Goal: Task Accomplishment & Management: Manage account settings

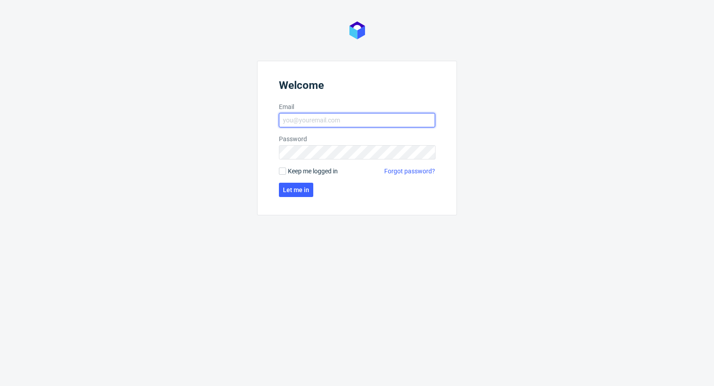
type input "[PERSON_NAME][EMAIL_ADDRESS][PERSON_NAME][DOMAIN_NAME]"
click at [287, 176] on form "Welcome Email michal.palasek@packhelp.com Password Keep me logged in Forgot pas…" at bounding box center [357, 138] width 200 height 154
click at [282, 171] on input "Keep me logged in" at bounding box center [282, 170] width 7 height 7
checkbox input "true"
click at [286, 180] on form "Welcome Email michal.palasek@packhelp.com Password Keep me logged in Forgot pas…" at bounding box center [357, 138] width 200 height 154
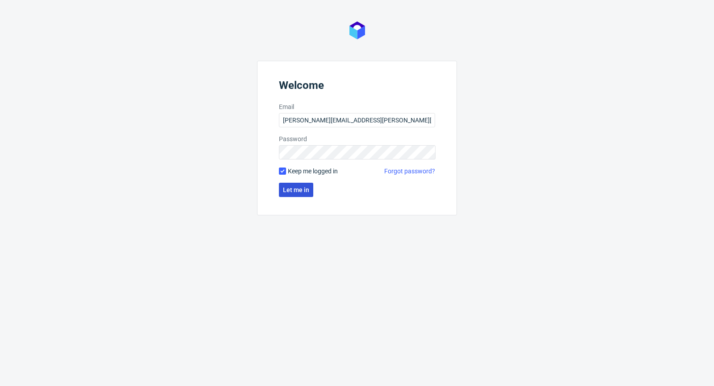
click at [289, 188] on span "Let me in" at bounding box center [296, 190] width 26 height 6
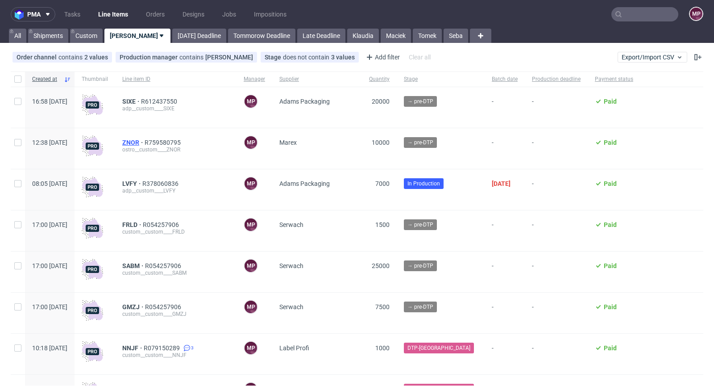
click at [145, 139] on span "ZNOR" at bounding box center [133, 142] width 22 height 7
click at [179, 102] on span "R612437550" at bounding box center [160, 101] width 38 height 7
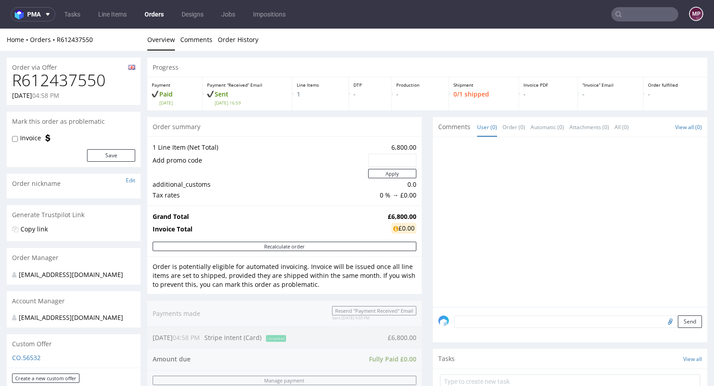
click at [651, 9] on input "text" at bounding box center [644, 14] width 67 height 14
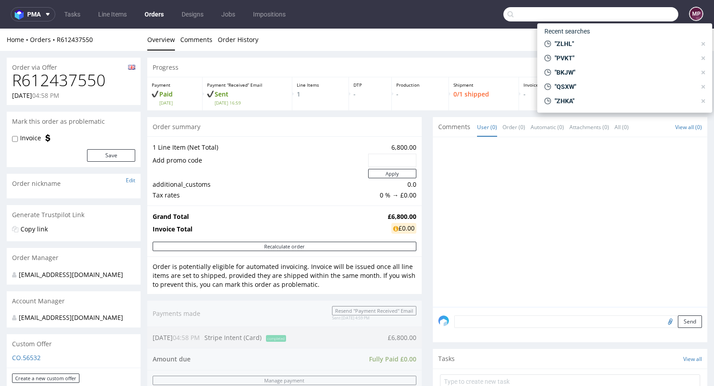
paste input "MNMM"
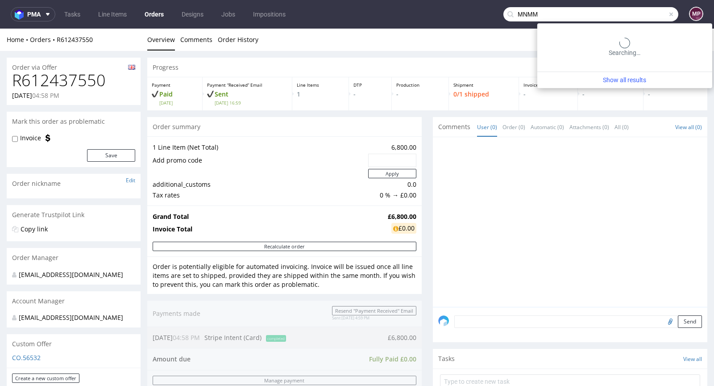
type input "MNMM"
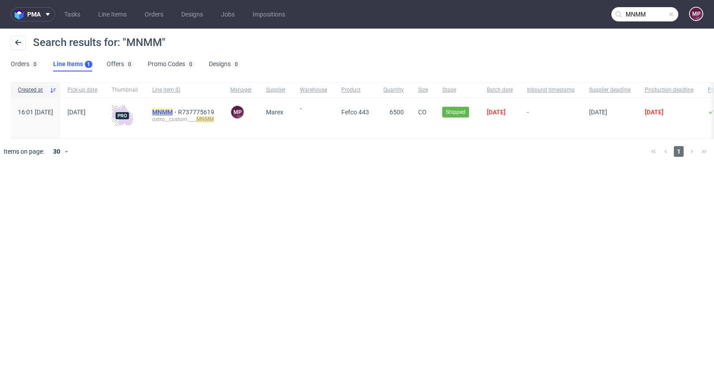
click at [173, 111] on mark "MNMM" at bounding box center [162, 111] width 21 height 7
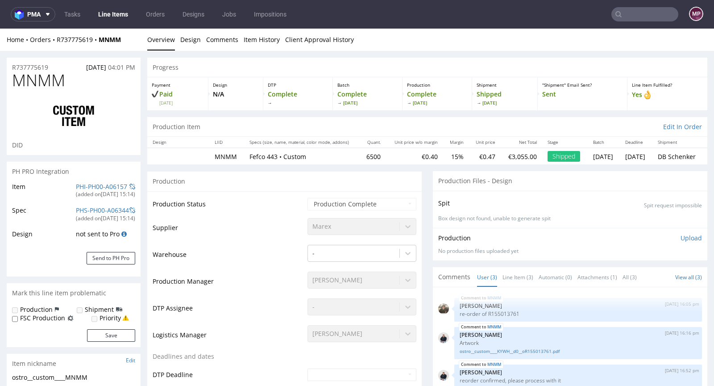
select select "in_progress"
click at [502, 349] on link "ostro__custom____KYWH__d0__oR155013761.pdf" at bounding box center [578, 351] width 237 height 7
click at [643, 24] on nav "pma Tasks Line Items Orders Designs Jobs Impositions MP" at bounding box center [357, 14] width 714 height 29
click at [643, 20] on input "text" at bounding box center [644, 14] width 67 height 14
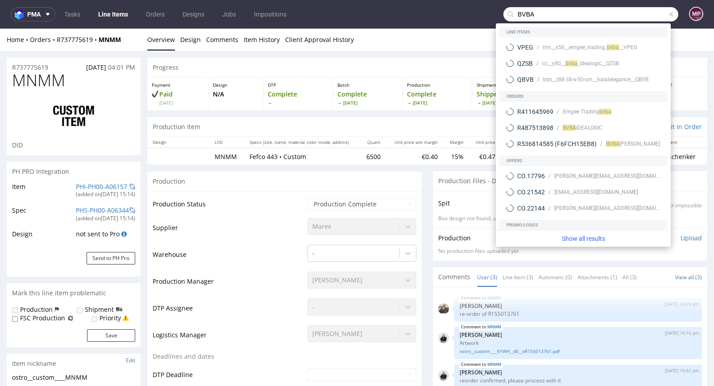
type input "BVBA"
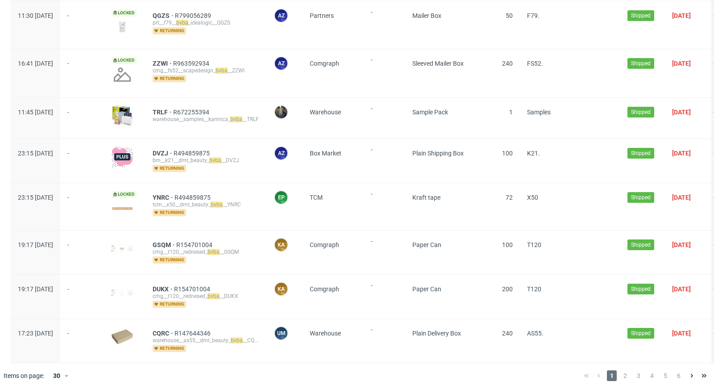
scroll to position [1137, 0]
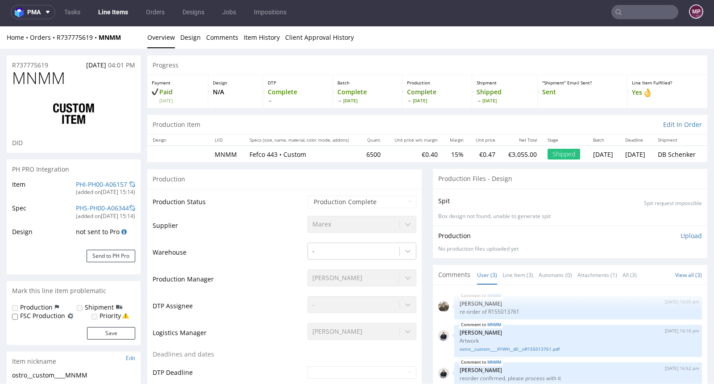
select select "in_progress"
drag, startPoint x: 125, startPoint y: 37, endPoint x: 57, endPoint y: 37, distance: 68.7
click at [57, 37] on div "Home Orders R737775619 MNMM" at bounding box center [74, 37] width 134 height 9
copy div "R737775619 MNMM"
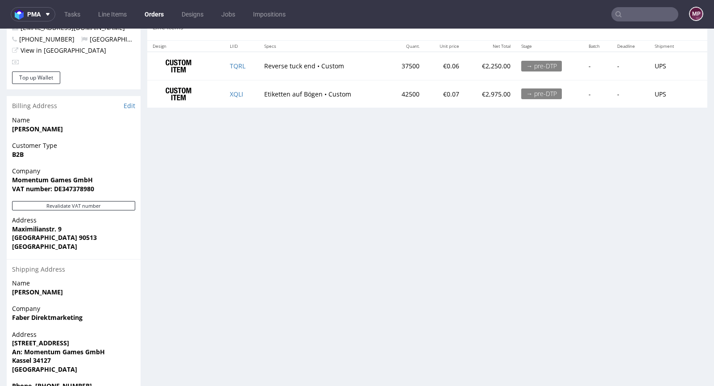
scroll to position [472, 0]
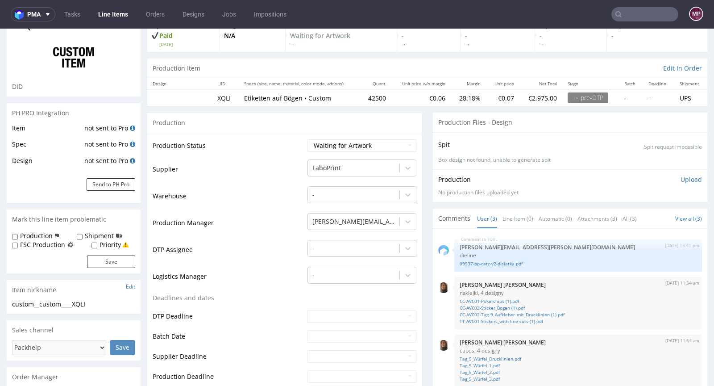
scroll to position [64, 0]
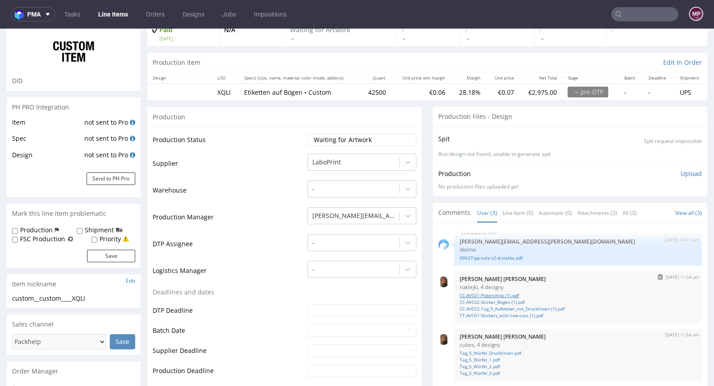
click at [487, 294] on link "CC-AVC01-Pokerchips (1).pdf" at bounding box center [578, 295] width 237 height 7
click at [497, 300] on link "CC-AVC02-Sticker_Bogen (1).pdf" at bounding box center [578, 302] width 237 height 7
click at [483, 307] on link "CC-AVC02-Tag_9_Aufkleber_mit_Drucklinien (1).pdf" at bounding box center [578, 308] width 237 height 7
click at [510, 314] on link "TT-AVC01-Stickers_with-line-cuts (1).pdf" at bounding box center [578, 315] width 237 height 7
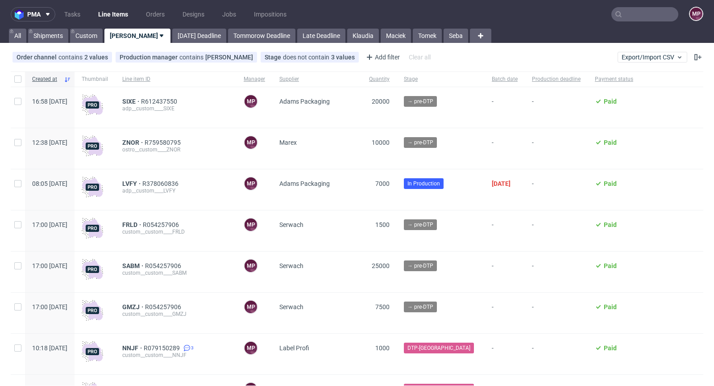
click at [187, 97] on div "SIXE R612437550 adp__custom____SIXE" at bounding box center [175, 107] width 121 height 41
click at [179, 98] on span "R612437550" at bounding box center [160, 101] width 38 height 7
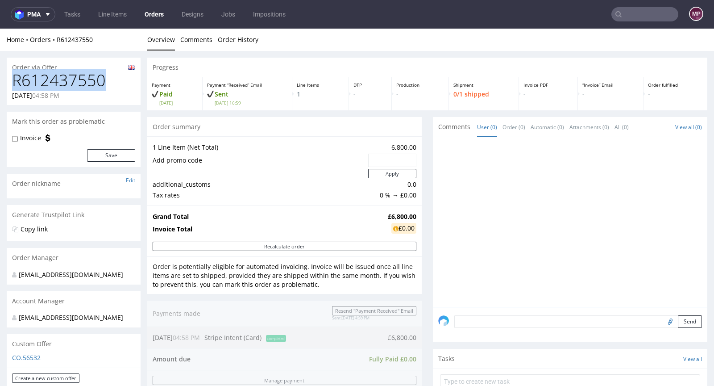
drag, startPoint x: 107, startPoint y: 77, endPoint x: 15, endPoint y: 78, distance: 91.5
click at [15, 78] on h1 "R612437550" at bounding box center [73, 80] width 123 height 18
copy h1 "R612437550"
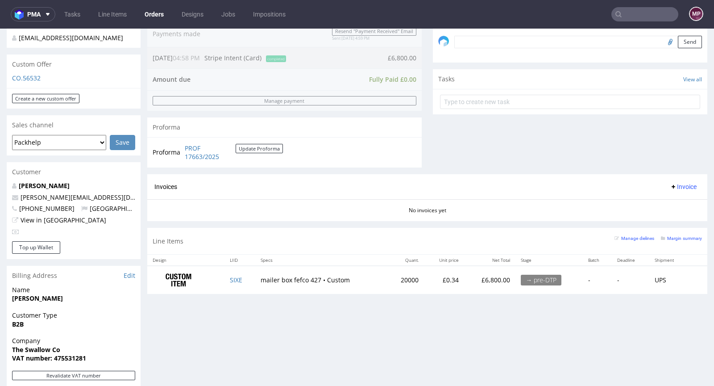
scroll to position [289, 0]
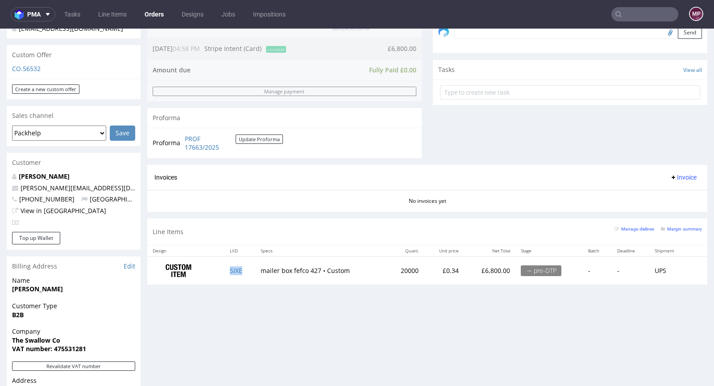
click at [245, 270] on td "SIXE" at bounding box center [239, 270] width 30 height 28
copy link "SIXE"
drag, startPoint x: 408, startPoint y: 267, endPoint x: 387, endPoint y: 268, distance: 21.4
click at [387, 268] on td "20000" at bounding box center [404, 270] width 37 height 28
copy td "20000"
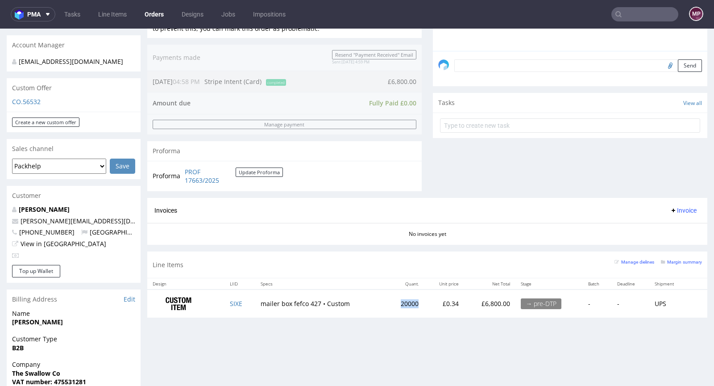
scroll to position [388, 0]
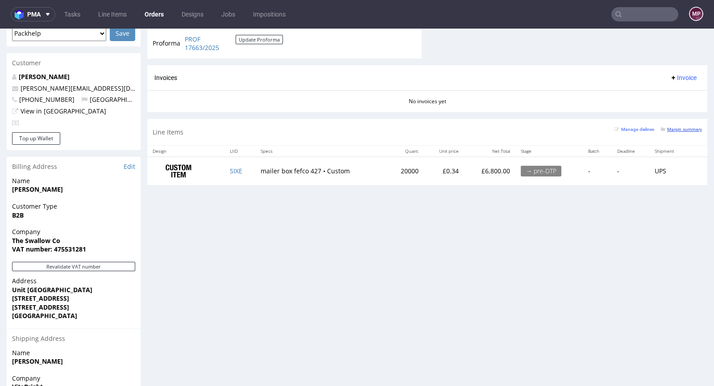
click at [672, 129] on small "Margin summary" at bounding box center [681, 129] width 41 height 5
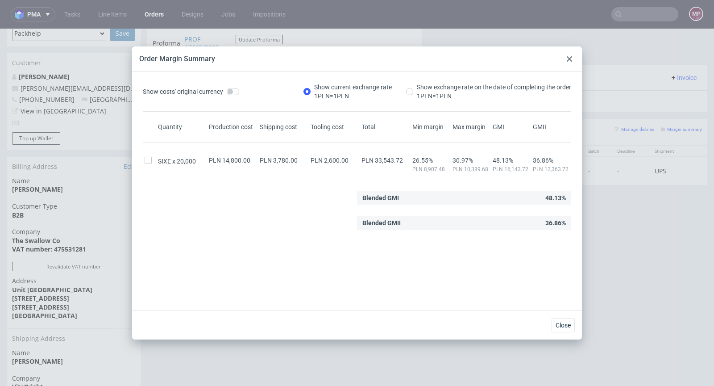
click at [572, 58] on div at bounding box center [569, 59] width 11 height 11
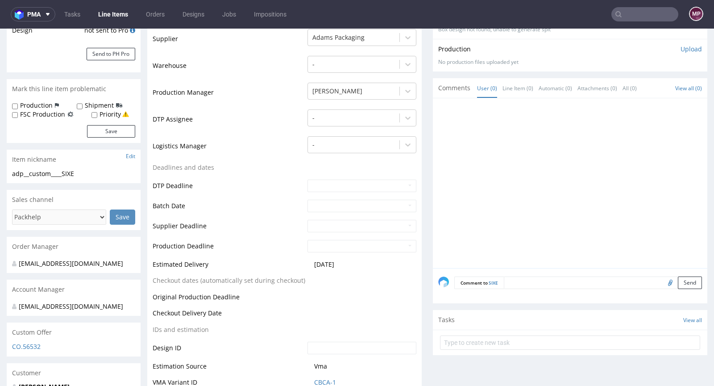
scroll to position [266, 0]
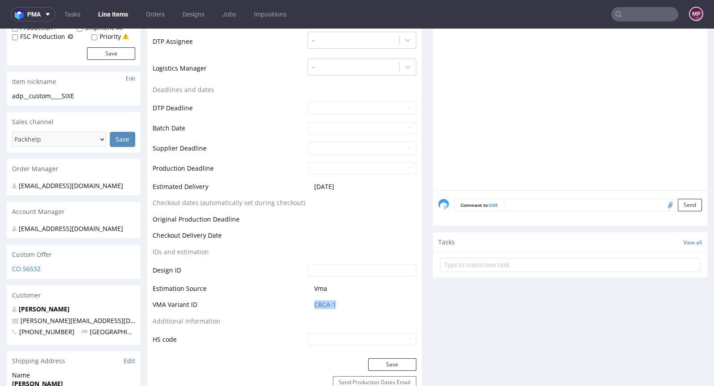
drag, startPoint x: 339, startPoint y: 305, endPoint x: 308, endPoint y: 301, distance: 31.1
click at [308, 301] on td "CBCA-1" at bounding box center [360, 307] width 111 height 17
copy link "CBCA-1"
click at [327, 307] on link "CBCA-1" at bounding box center [325, 304] width 22 height 9
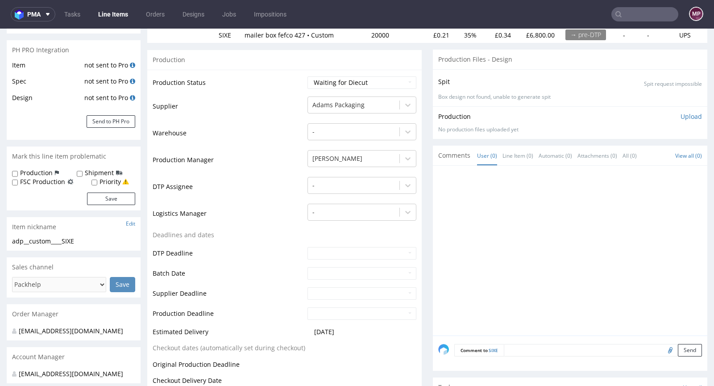
scroll to position [0, 0]
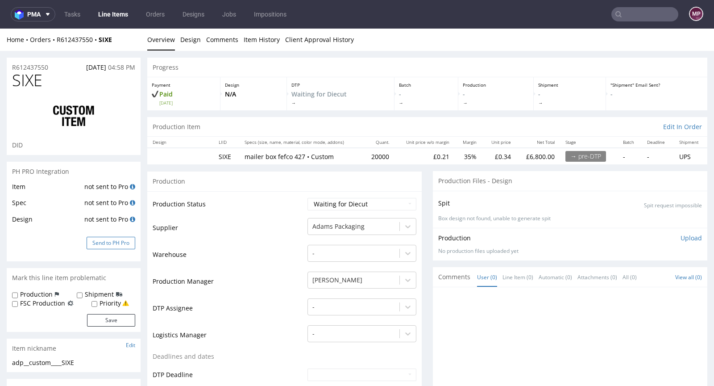
click at [120, 240] on button "Send to PH Pro" at bounding box center [111, 242] width 49 height 12
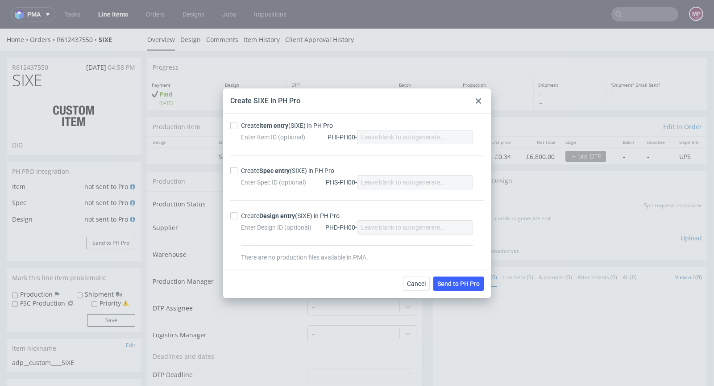
click at [263, 125] on strong "Item entry" at bounding box center [273, 125] width 29 height 7
click at [237, 125] on input "Create Item entry (SIXE) in PH Pro" at bounding box center [233, 125] width 7 height 7
checkbox input "true"
click at [272, 170] on strong "Spec entry" at bounding box center [274, 170] width 30 height 7
click at [237, 170] on input "Create Spec entry (SIXE) in PH Pro" at bounding box center [233, 170] width 7 height 7
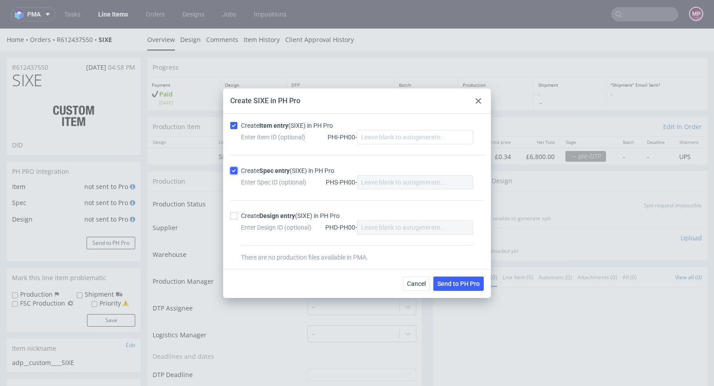
checkbox input "true"
click at [460, 280] on span "Send to PH Pro" at bounding box center [458, 283] width 42 height 6
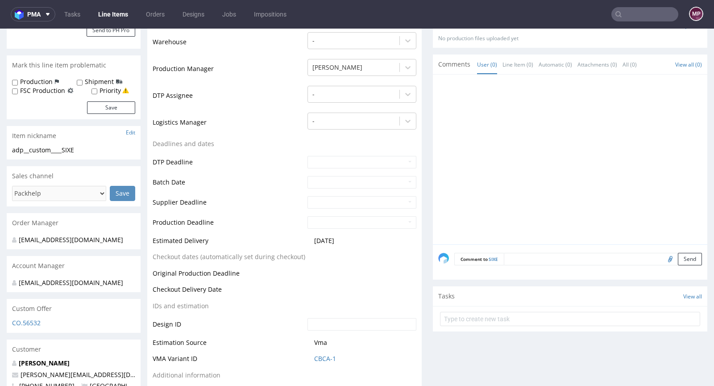
scroll to position [209, 0]
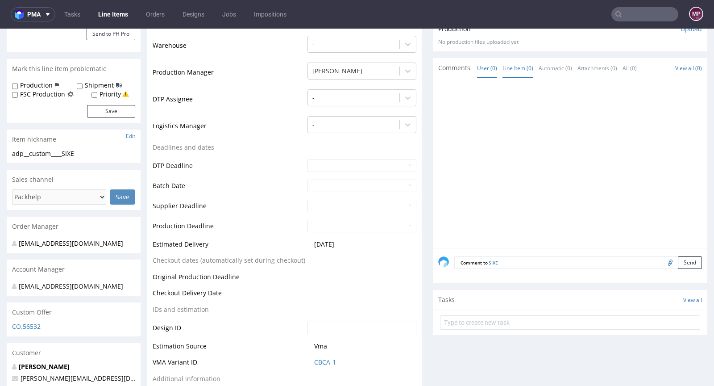
click at [510, 66] on link "Line Item (0)" at bounding box center [517, 67] width 31 height 19
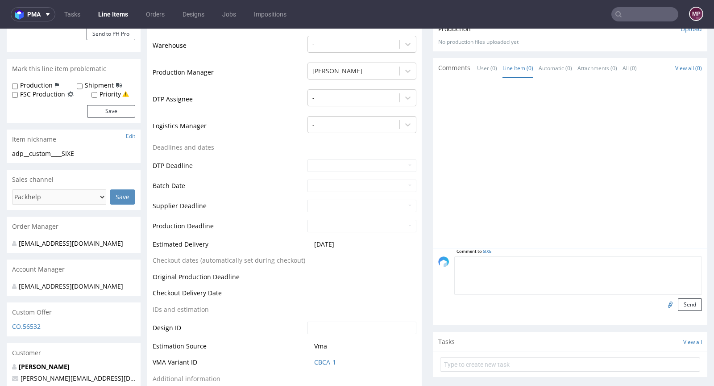
click at [532, 261] on textarea at bounding box center [578, 275] width 248 height 38
type textarea "s"
type textarea "Siatka vendora z poprzedniej produkcji. Czekamy na nową grafikę"
click at [663, 303] on input "file" at bounding box center [669, 304] width 12 height 12
type input "C:\fakepath\kt-732-13852-k-v1.eps"
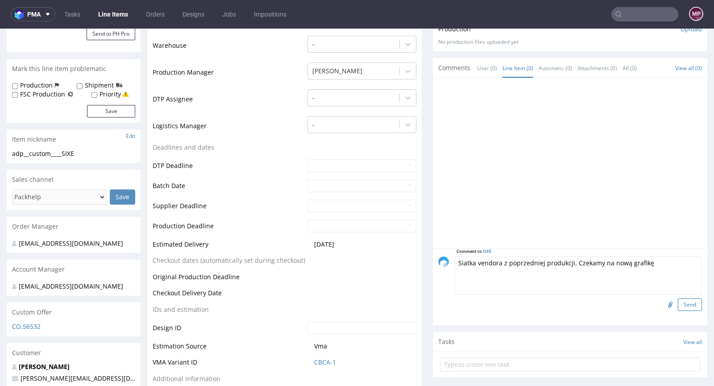
click at [682, 302] on button "Send" at bounding box center [690, 304] width 24 height 12
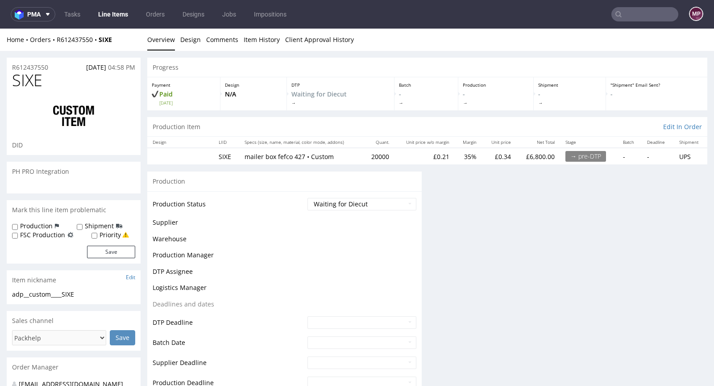
scroll to position [0, 0]
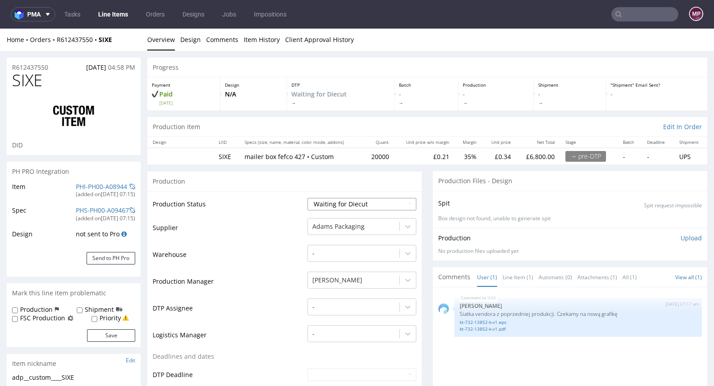
click at [380, 206] on select "Waiting for Artwork Waiting for Diecut Waiting for Mockup Waiting for DTP Waiti…" at bounding box center [361, 204] width 109 height 12
select select "pre_dtp_waiting_for_artwork"
click at [307, 198] on select "Waiting for Artwork Waiting for Diecut Waiting for Mockup Waiting for DTP Waiti…" at bounding box center [361, 204] width 109 height 12
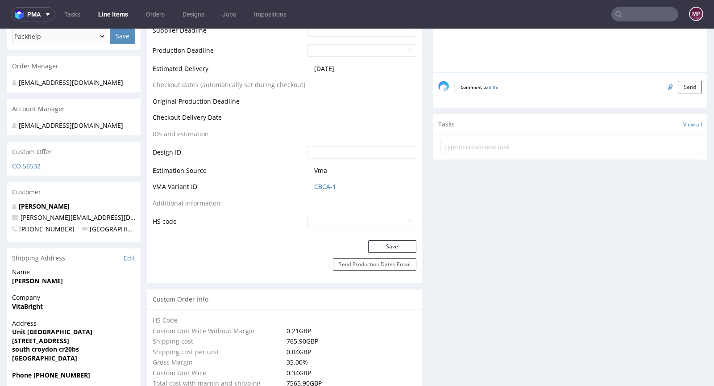
scroll to position [440, 0]
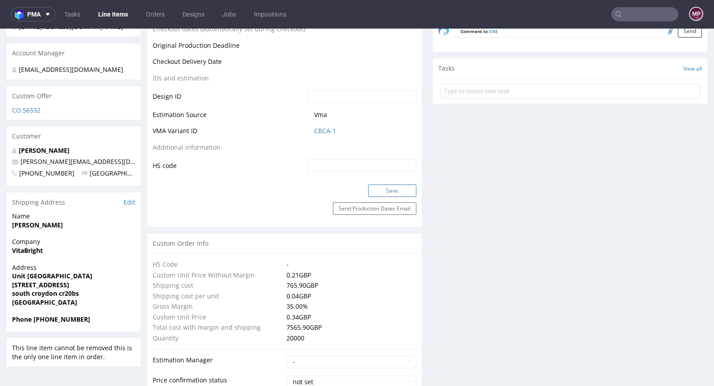
click at [390, 193] on button "Save" at bounding box center [392, 190] width 48 height 12
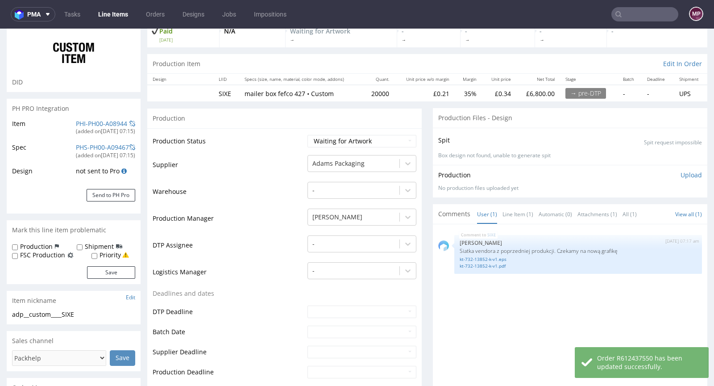
scroll to position [0, 0]
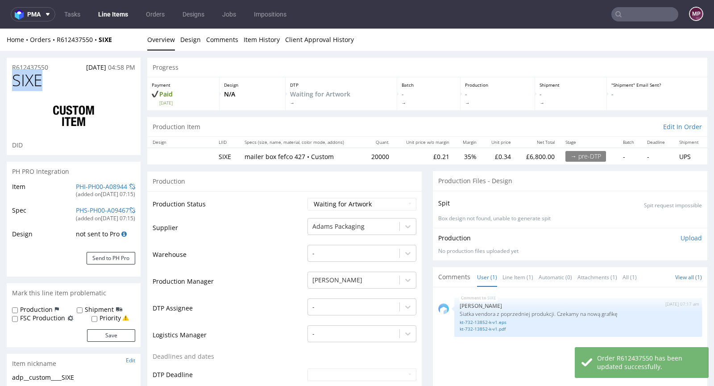
drag, startPoint x: 54, startPoint y: 81, endPoint x: 14, endPoint y: 77, distance: 40.8
click at [14, 77] on h1 "SIXE" at bounding box center [73, 80] width 123 height 18
copy span "SIXE"
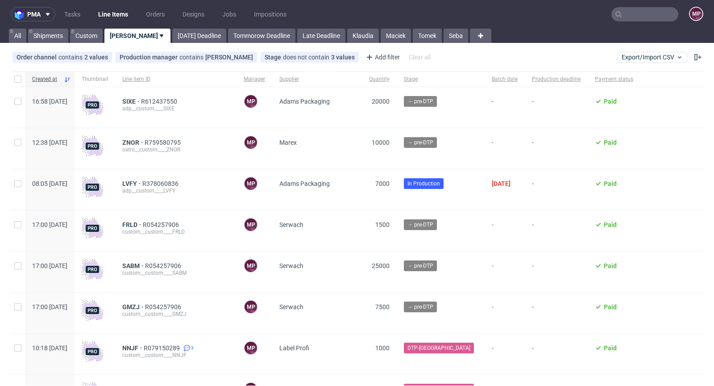
click at [631, 10] on input "text" at bounding box center [644, 14] width 67 height 14
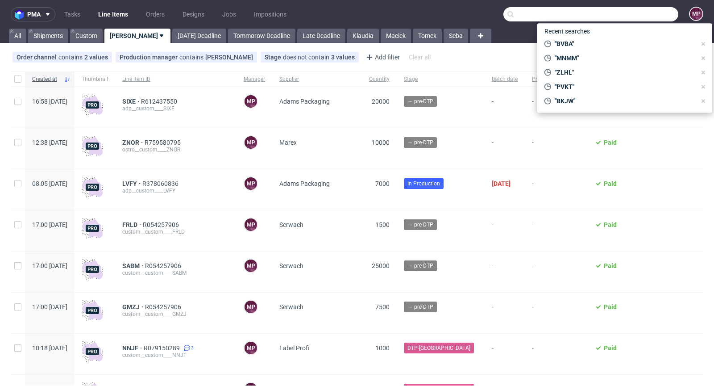
paste input "SWAZ"
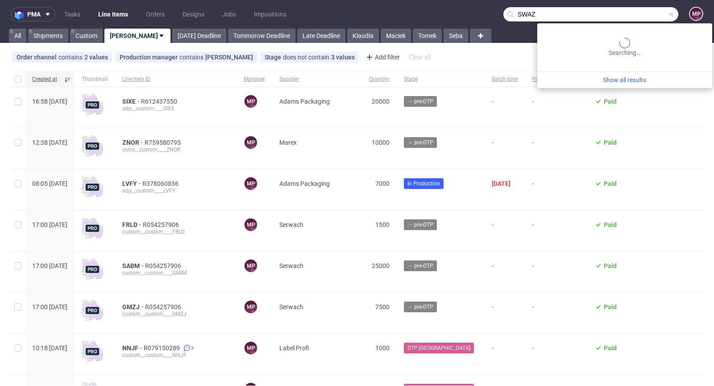
type input "SWAZ"
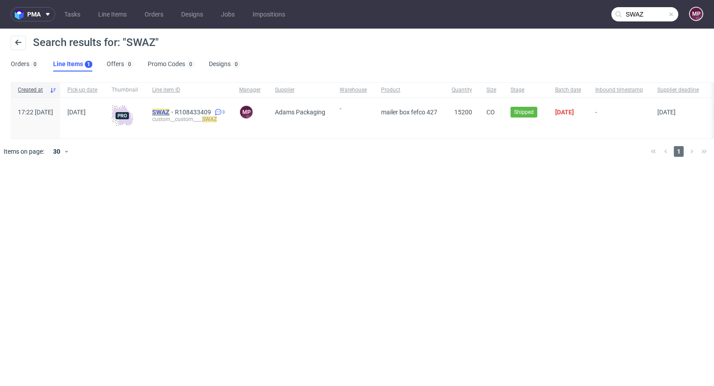
click at [170, 113] on mark "SWAZ" at bounding box center [160, 111] width 17 height 7
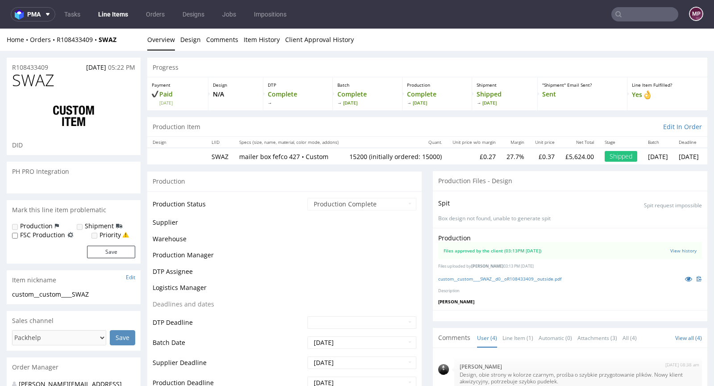
scroll to position [54, 0]
select select "in_progress"
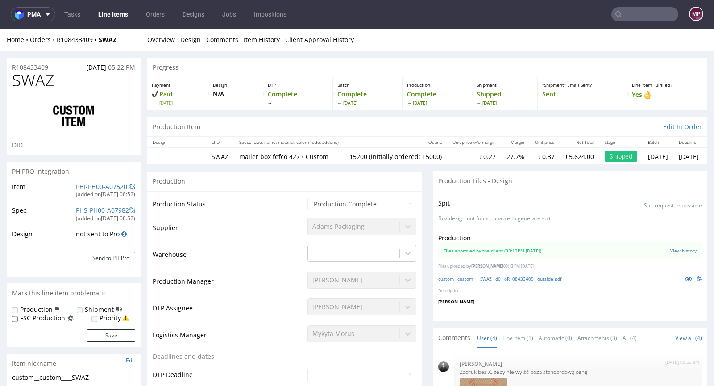
type input "15200"
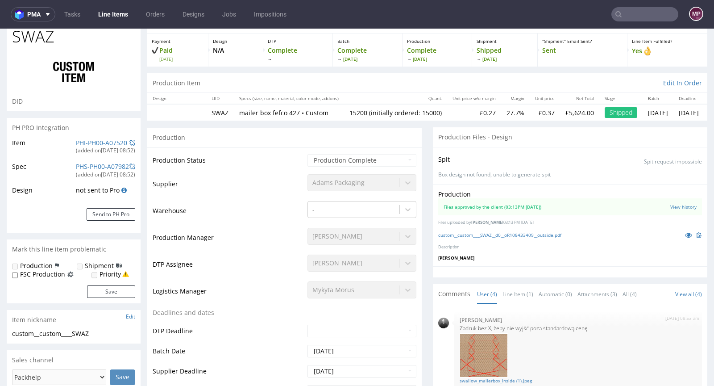
scroll to position [86, 0]
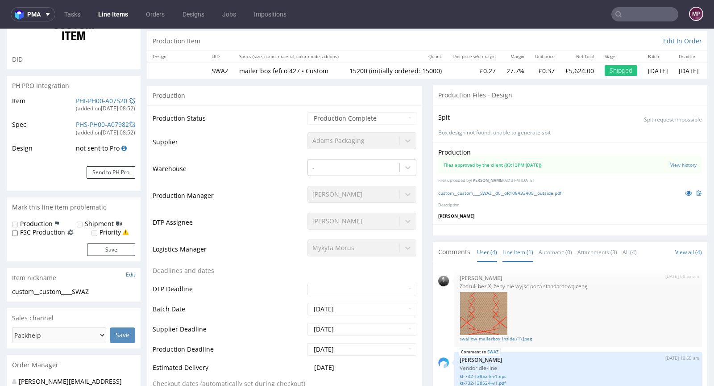
click at [510, 255] on link "Line Item (1)" at bounding box center [517, 251] width 31 height 19
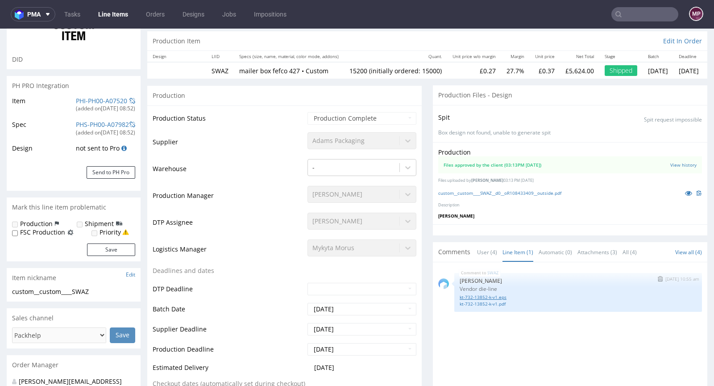
click at [485, 294] on link "kt-732-13852-k-v1.eps" at bounding box center [578, 297] width 237 height 7
click at [482, 300] on link "kt-732-13852-k-v1.pdf" at bounding box center [578, 303] width 237 height 7
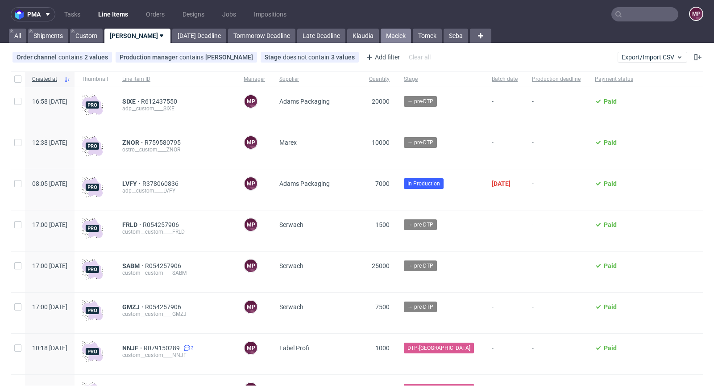
click at [381, 37] on link "Maciek" at bounding box center [396, 36] width 30 height 14
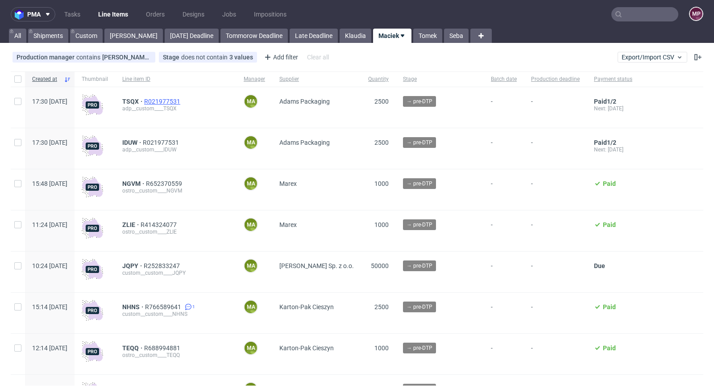
click at [182, 101] on span "R021977531" at bounding box center [163, 101] width 38 height 7
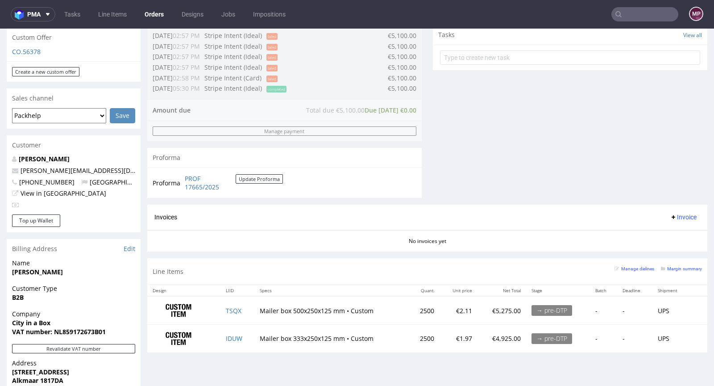
scroll to position [401, 0]
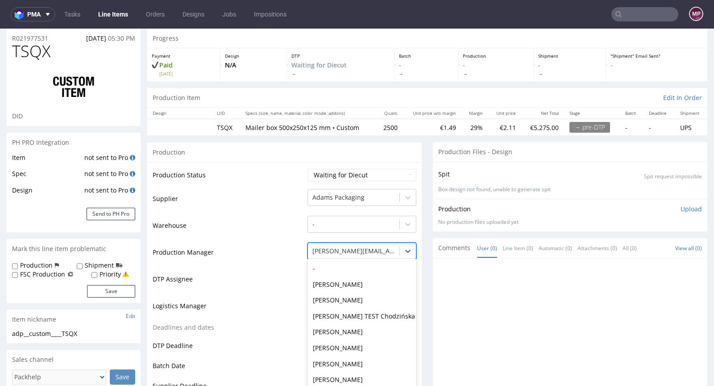
click at [335, 255] on div "[PERSON_NAME], 46 of 61. 61 results available. Use Up and Down to choose option…" at bounding box center [361, 248] width 109 height 12
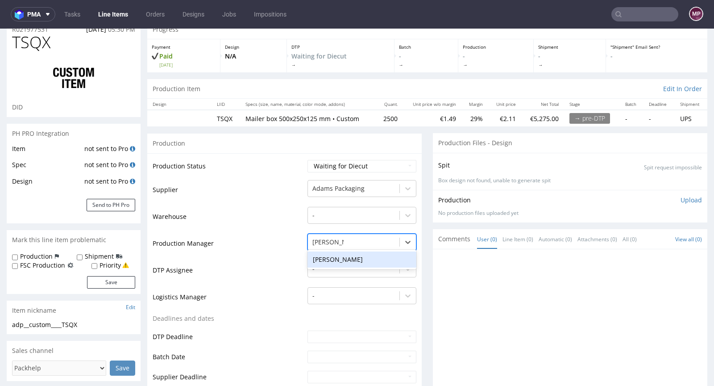
type input "[PERSON_NAME]"
click at [339, 257] on div "[PERSON_NAME]" at bounding box center [361, 259] width 109 height 16
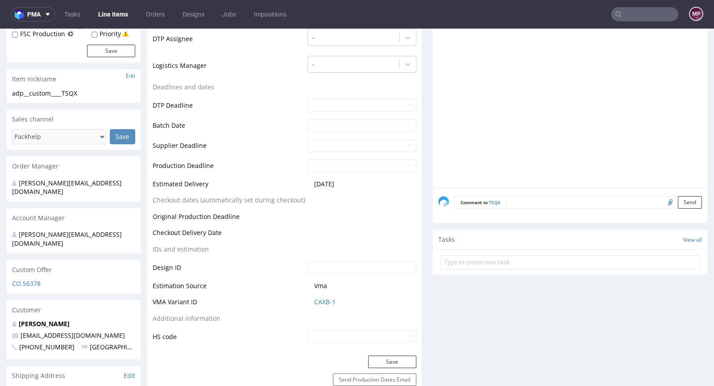
scroll to position [315, 0]
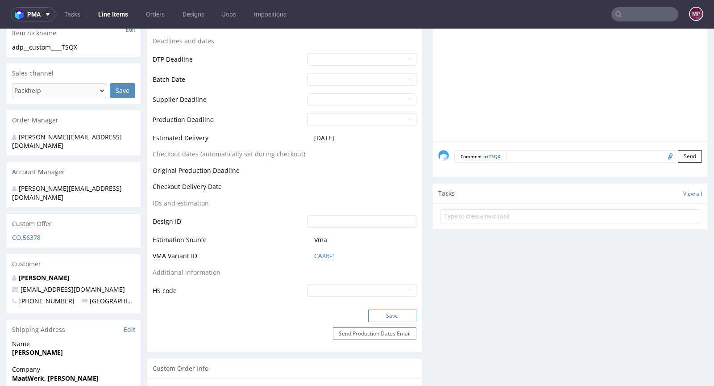
click at [384, 312] on button "Save" at bounding box center [392, 315] width 48 height 12
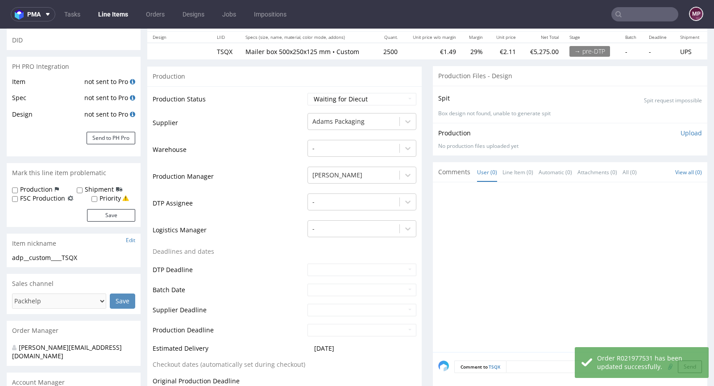
scroll to position [0, 0]
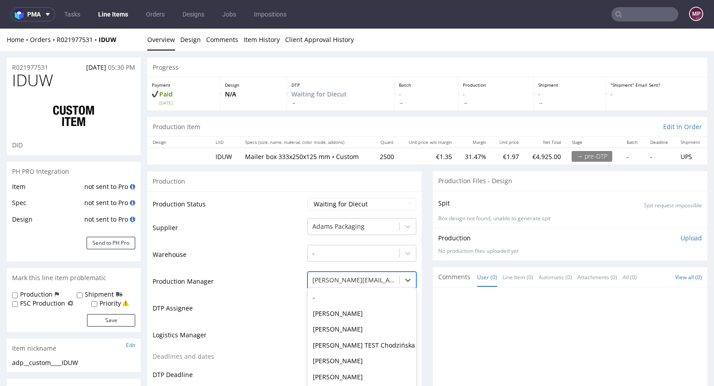
click at [335, 278] on div "[PERSON_NAME], 46 of 61. 61 results available. Use Up and Down to choose option…" at bounding box center [361, 277] width 109 height 12
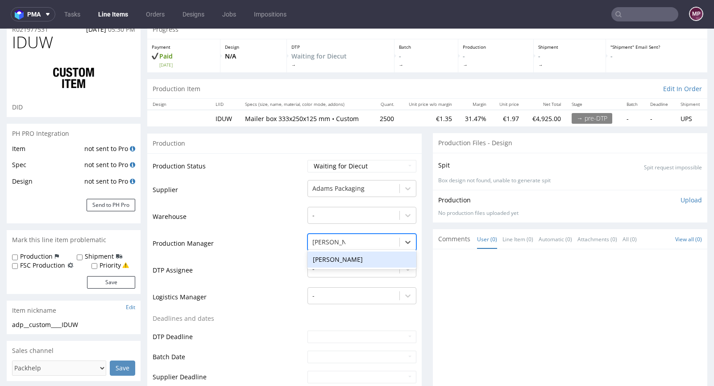
type input "[PERSON_NAME]"
click at [349, 260] on div "[PERSON_NAME]" at bounding box center [361, 259] width 109 height 16
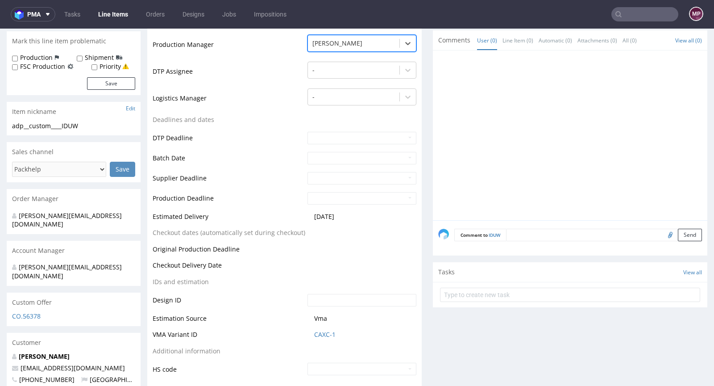
scroll to position [390, 0]
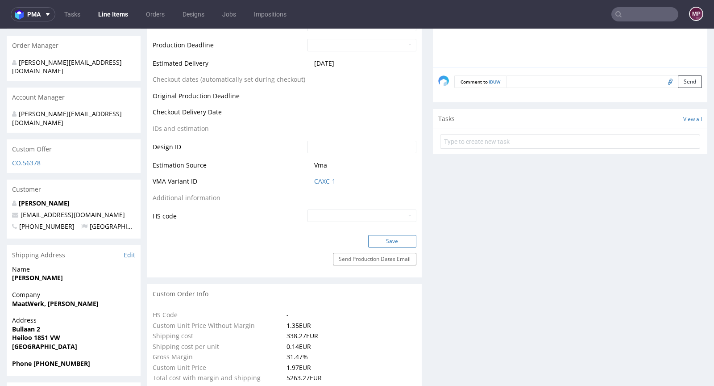
click at [385, 242] on button "Save" at bounding box center [392, 241] width 48 height 12
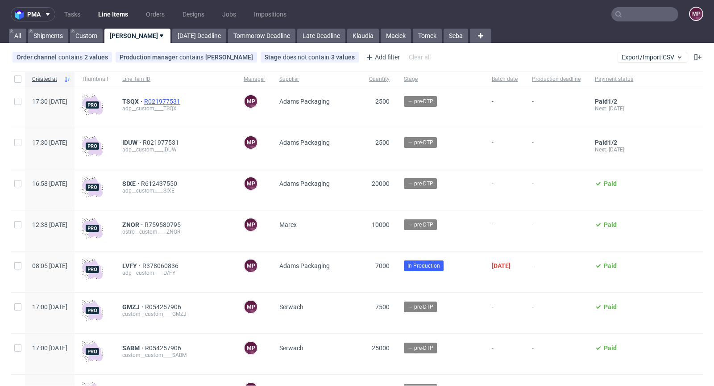
click at [182, 102] on span "R021977531" at bounding box center [163, 101] width 38 height 7
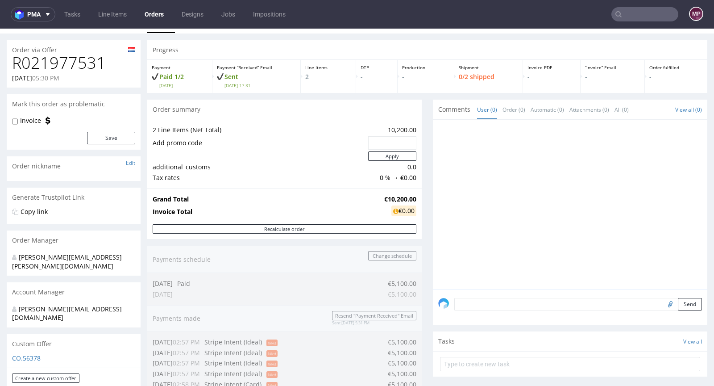
scroll to position [14, 0]
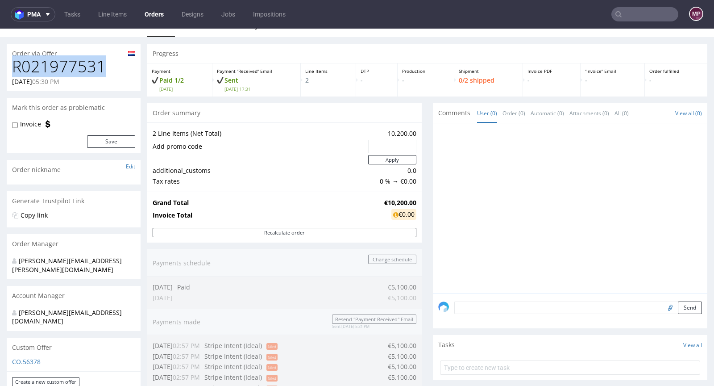
drag, startPoint x: 102, startPoint y: 65, endPoint x: 8, endPoint y: 66, distance: 93.7
click at [8, 66] on div "R021977531 20.08.2025 05:30 PM" at bounding box center [74, 74] width 134 height 33
copy h1 "R021977531"
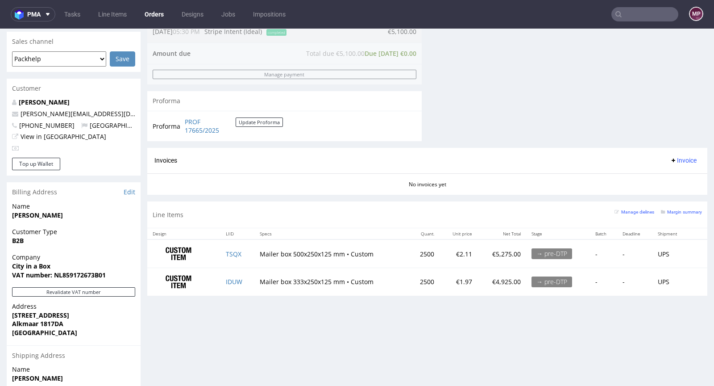
scroll to position [412, 0]
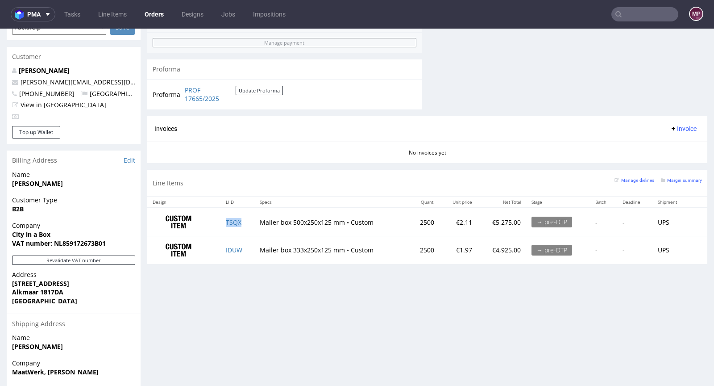
click at [243, 216] on td "TSQX" at bounding box center [237, 221] width 34 height 28
copy link "TSQX"
click at [245, 251] on td "IDUW" at bounding box center [237, 250] width 34 height 28
copy link "IDUW"
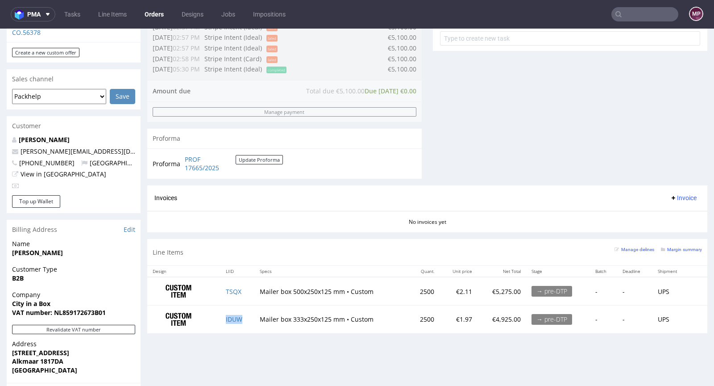
scroll to position [462, 0]
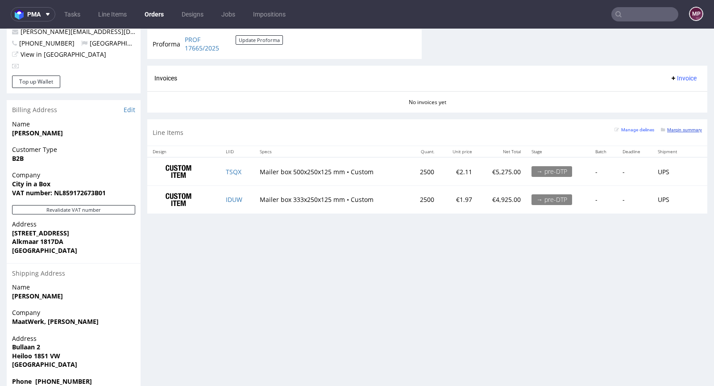
click at [664, 126] on link "Margin summary" at bounding box center [681, 129] width 41 height 6
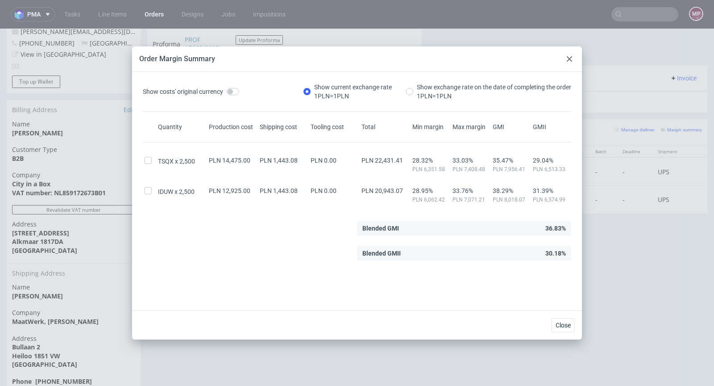
click at [566, 55] on div at bounding box center [569, 59] width 11 height 11
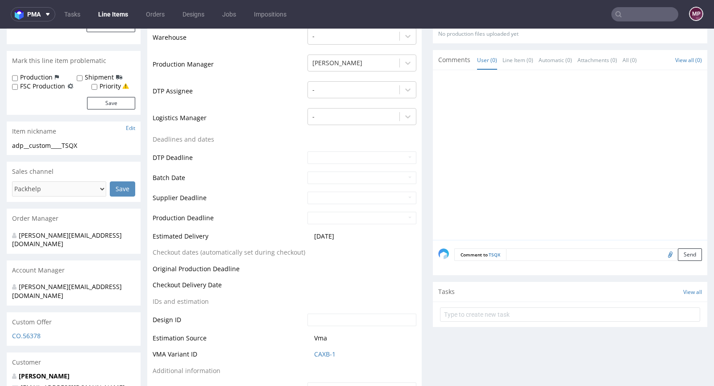
scroll to position [279, 0]
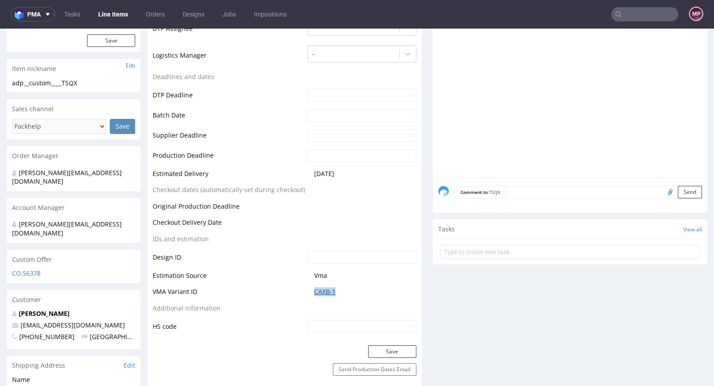
drag, startPoint x: 336, startPoint y: 290, endPoint x: 312, endPoint y: 290, distance: 24.1
click at [314, 290] on span "CAXB-1" at bounding box center [365, 291] width 102 height 9
copy link "CAXB-1"
click at [326, 289] on link "CAXB-1" at bounding box center [324, 291] width 21 height 9
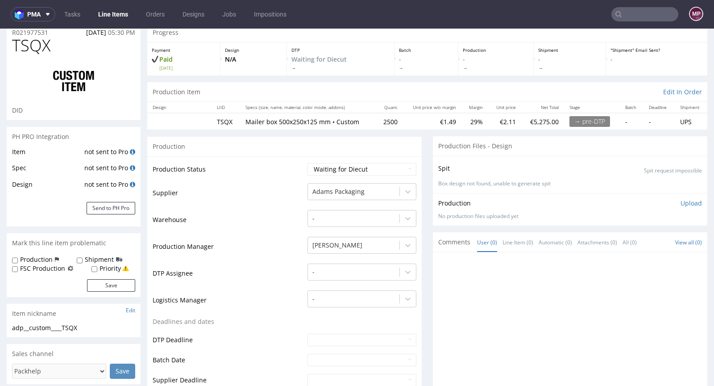
scroll to position [90, 0]
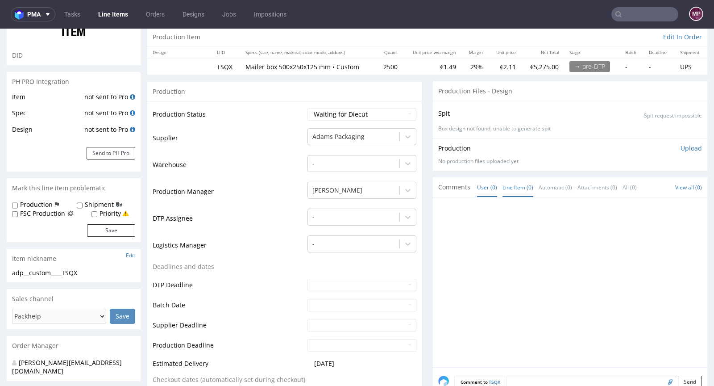
click at [502, 184] on link "Line Item (0)" at bounding box center [517, 187] width 31 height 19
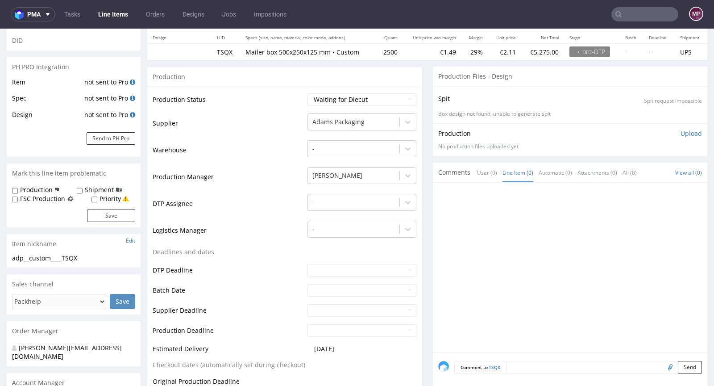
scroll to position [246, 0]
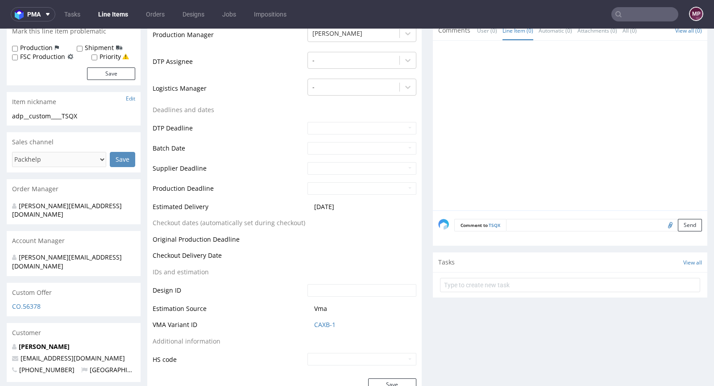
click at [516, 222] on textarea at bounding box center [604, 225] width 196 height 12
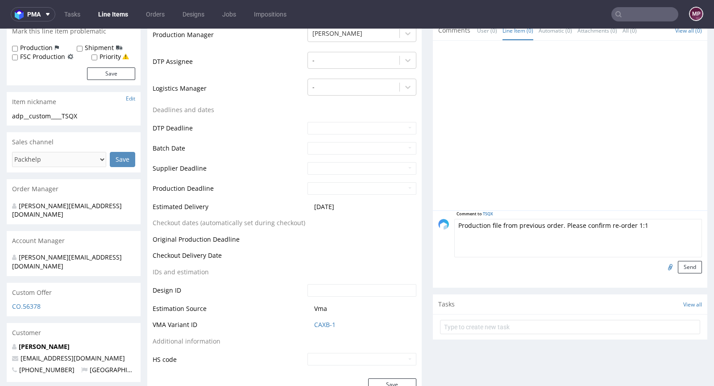
type textarea "Production file from previous order. Please confirm re-order 1:1"
click at [663, 264] on input "file" at bounding box center [669, 267] width 12 height 12
type input "C:\fakepath\custom__custom____KDQK__d0__oR071132849__outside.pdf"
click at [678, 267] on button "Send" at bounding box center [690, 267] width 24 height 12
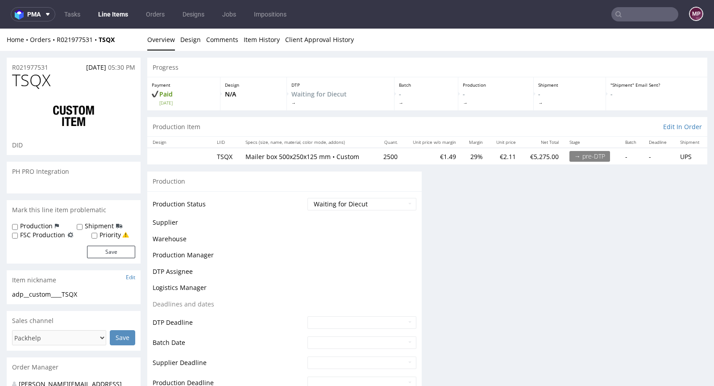
scroll to position [0, 0]
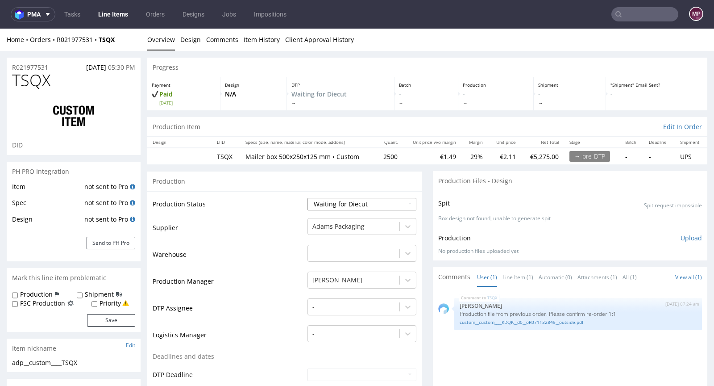
click at [343, 203] on select "Waiting for Artwork Waiting for Diecut Waiting for Mockup Waiting for DTP Waiti…" at bounding box center [361, 204] width 109 height 12
select select "pre_dtp_waiting_for_artwork"
click at [307, 198] on select "Waiting for Artwork Waiting for Diecut Waiting for Mockup Waiting for DTP Waiti…" at bounding box center [361, 204] width 109 height 12
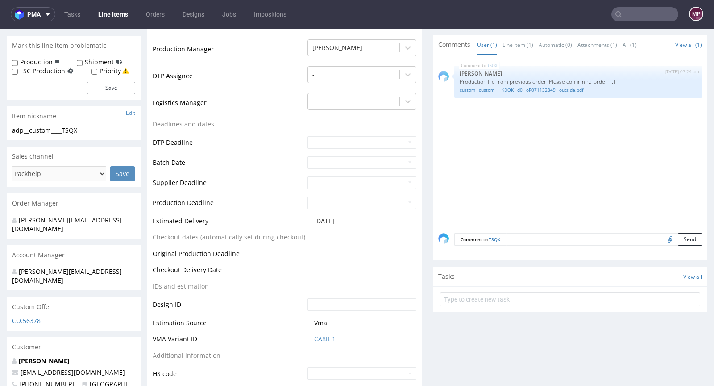
scroll to position [409, 0]
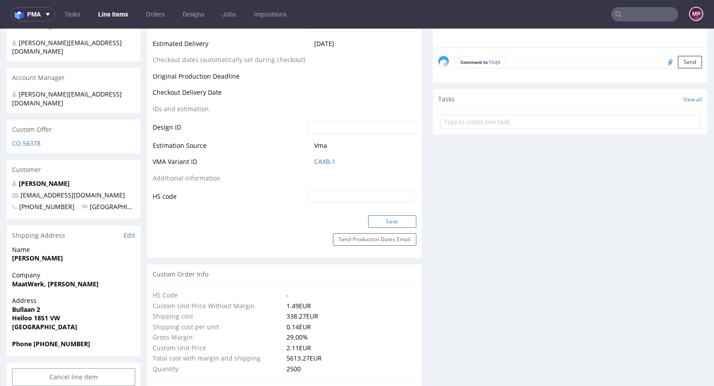
click at [385, 221] on button "Save" at bounding box center [392, 221] width 48 height 12
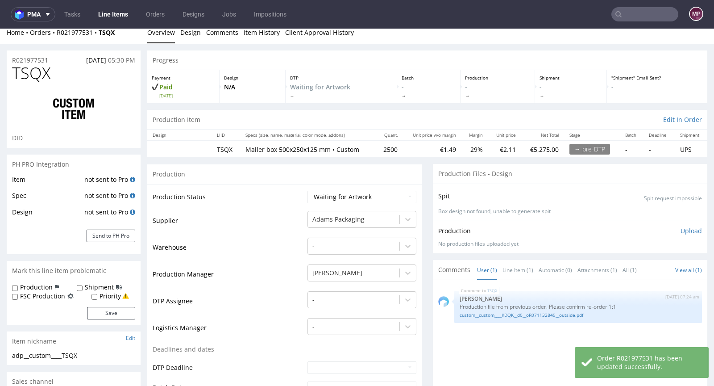
scroll to position [0, 0]
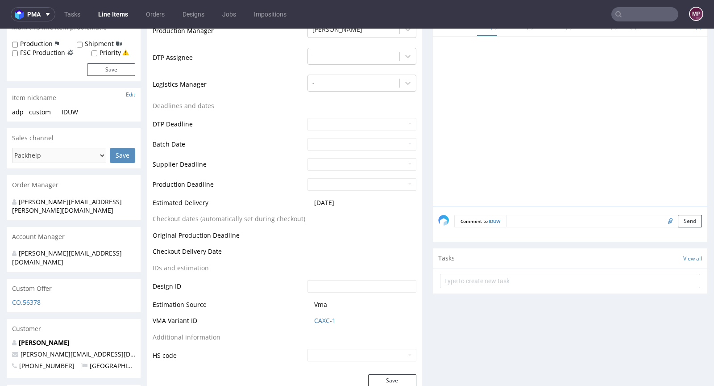
scroll to position [250, 0]
drag, startPoint x: 335, startPoint y: 317, endPoint x: 309, endPoint y: 319, distance: 26.0
click at [309, 319] on td "CAXC-1" at bounding box center [360, 323] width 111 height 17
copy link "CAXC-1"
click at [329, 316] on link "CAXC-1" at bounding box center [324, 320] width 21 height 9
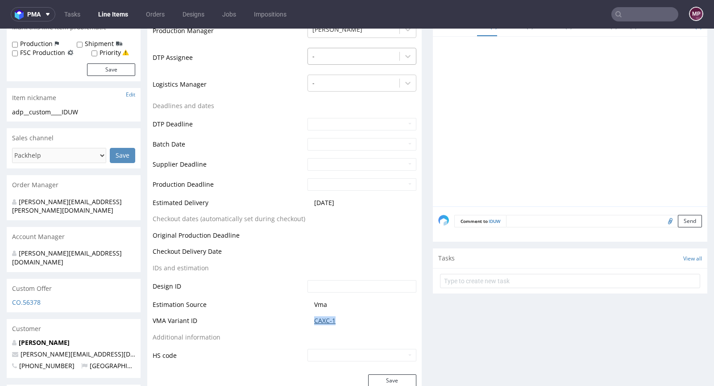
scroll to position [0, 0]
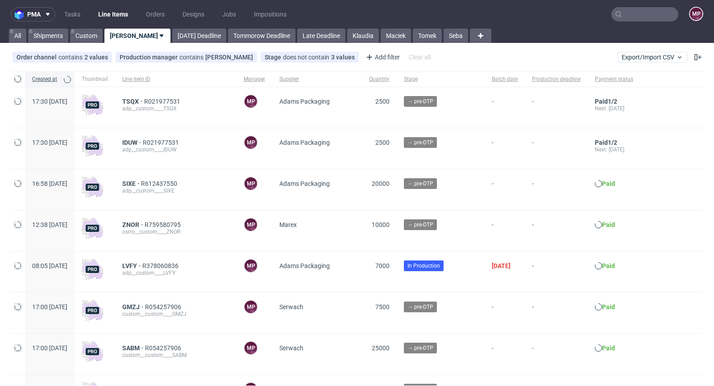
click at [630, 16] on input "text" at bounding box center [644, 14] width 67 height 14
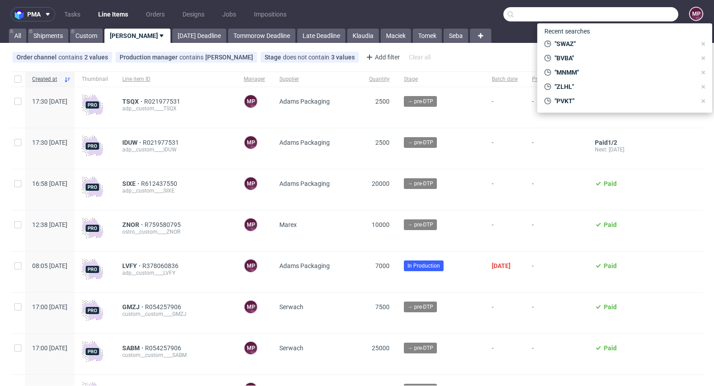
paste input "KDQK"
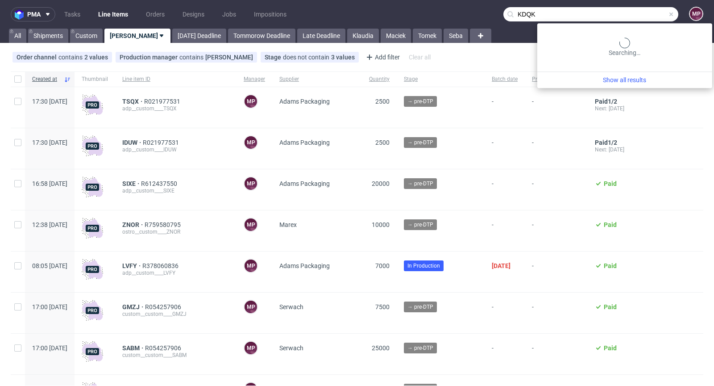
type input "KDQK"
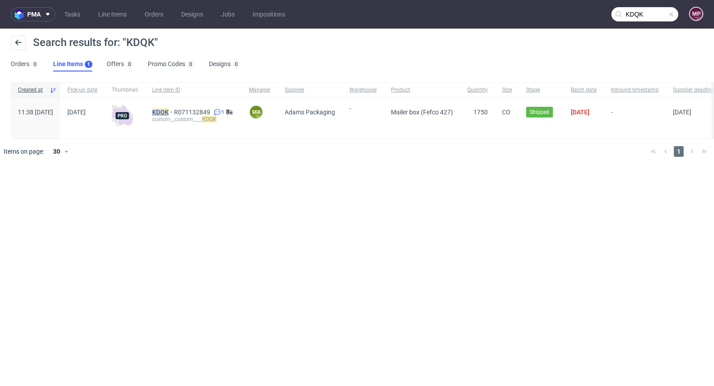
click at [169, 111] on mark "KDQK" at bounding box center [160, 111] width 17 height 7
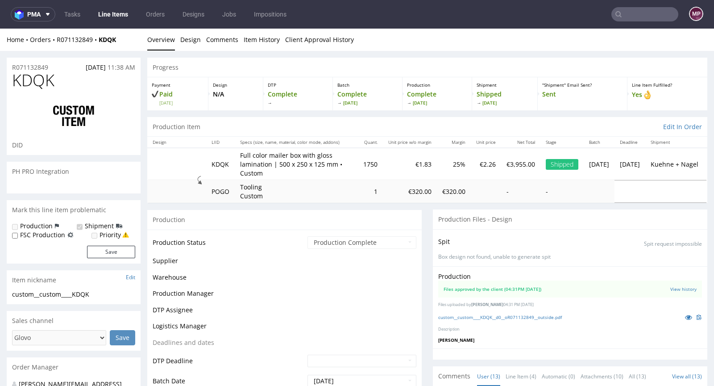
scroll to position [296, 0]
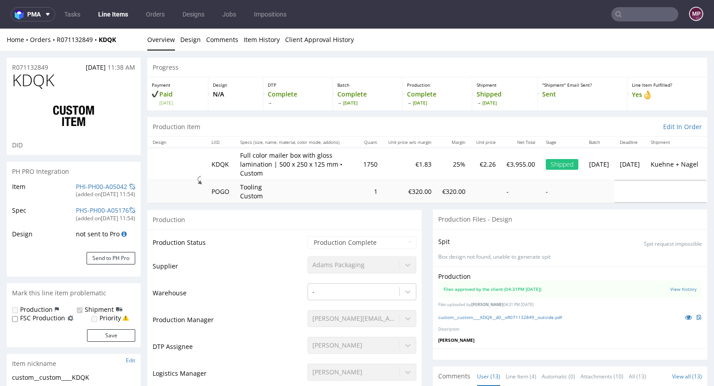
type input "1789"
select select "in_progress"
click at [496, 314] on link "custom__custom____KDQK__d0__oR071132849__outside.pdf" at bounding box center [500, 317] width 124 height 6
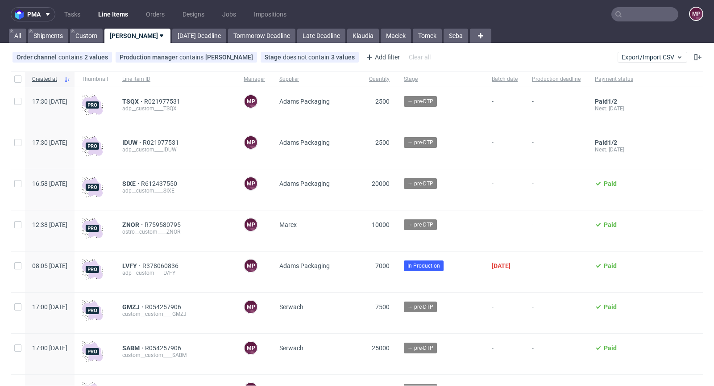
click at [635, 17] on input "text" at bounding box center [644, 14] width 67 height 14
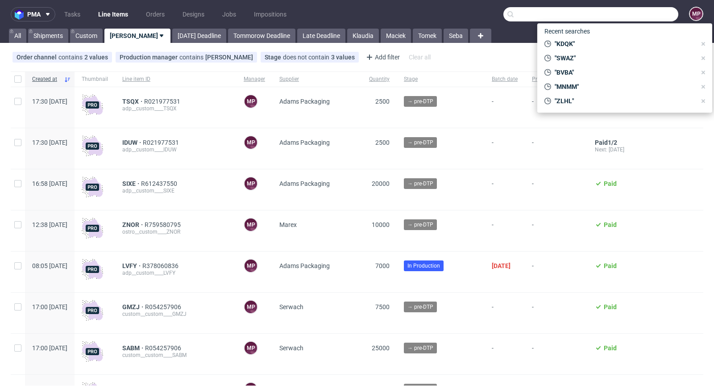
paste input "FJIJ"
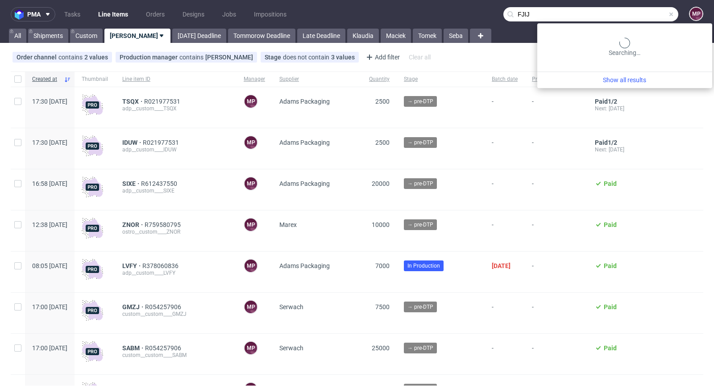
type input "FJIJ"
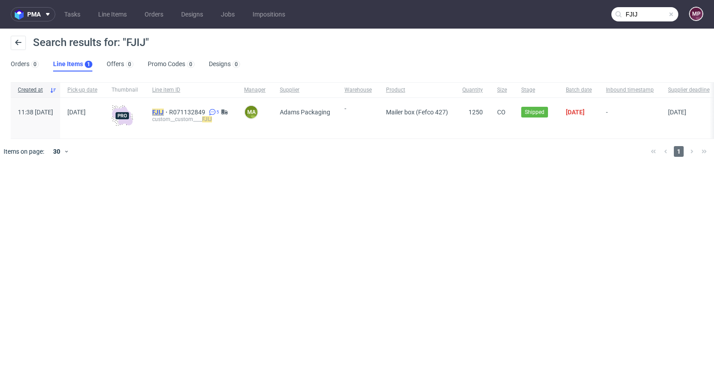
click at [169, 110] on span "FJIJ" at bounding box center [160, 111] width 17 height 7
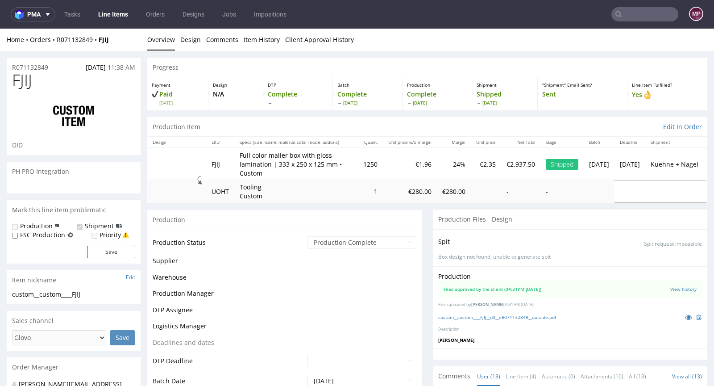
scroll to position [296, 0]
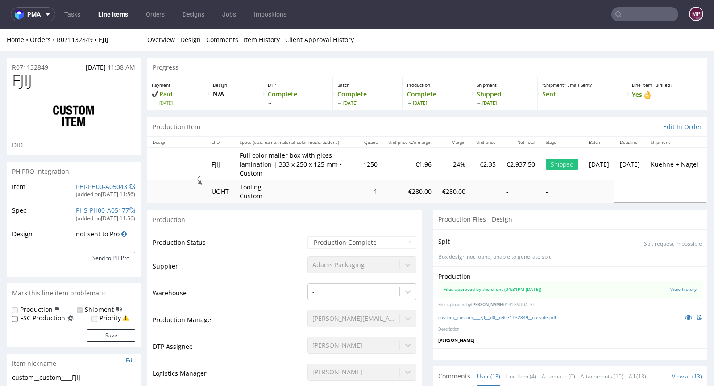
select select "in_progress"
click at [519, 314] on link "custom__custom____FJIJ__d0__oR071132849__outside.pdf" at bounding box center [497, 317] width 118 height 6
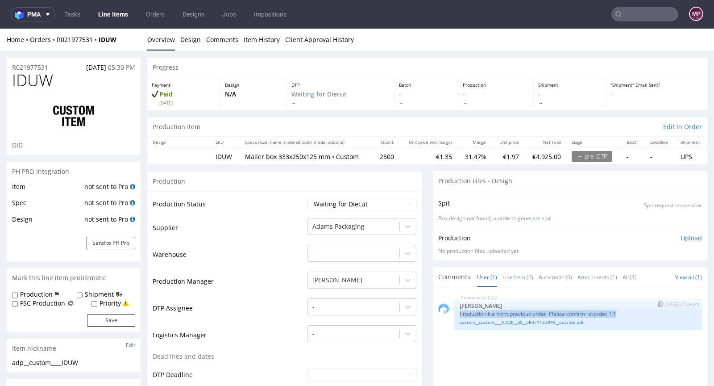
drag, startPoint x: 614, startPoint y: 311, endPoint x: 461, endPoint y: 308, distance: 153.5
click at [461, 308] on div "TSQX 21st Aug 25 | 07:24 am Michał Palasek Production file from previous order.…" at bounding box center [578, 314] width 248 height 32
copy p "Production file from previous order. Please confirm re-order 1:1"
click at [516, 277] on link "Line Item (0)" at bounding box center [517, 276] width 31 height 19
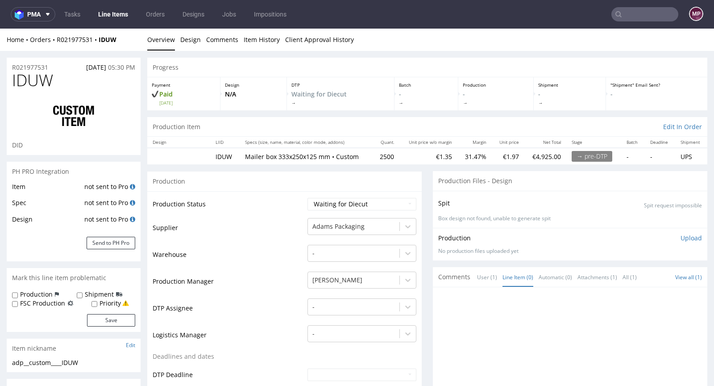
scroll to position [174, 0]
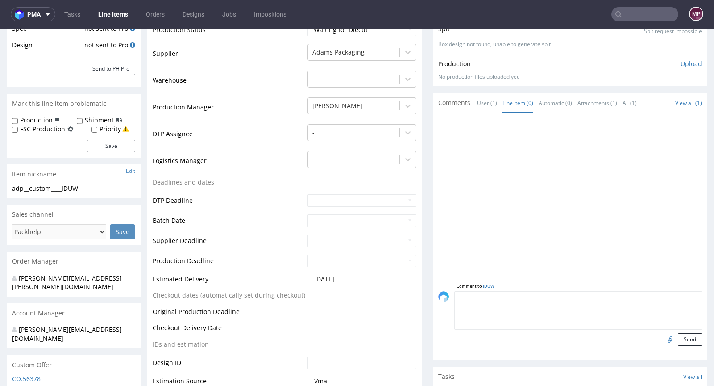
click at [511, 298] on textarea at bounding box center [578, 310] width 248 height 38
paste textarea "Production file from previous order. Please confirm re-order 1:1"
type textarea "Production file from previous order. Please confirm re-order 1:1"
click at [663, 337] on input "file" at bounding box center [669, 339] width 12 height 12
type input "C:\fakepath\custom__custom____FJIJ__d0__oR071132849__outside.pdf"
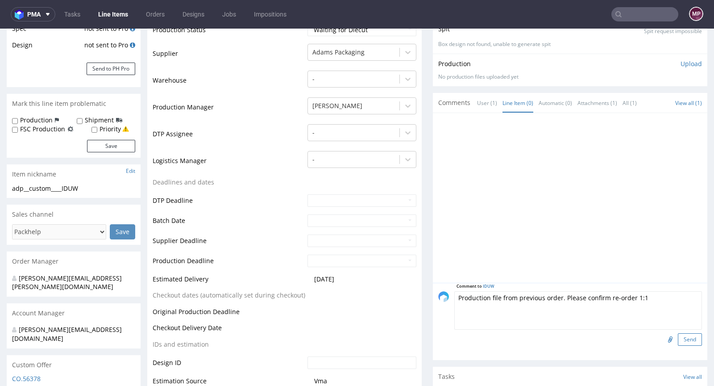
click at [678, 339] on button "Send" at bounding box center [690, 339] width 24 height 12
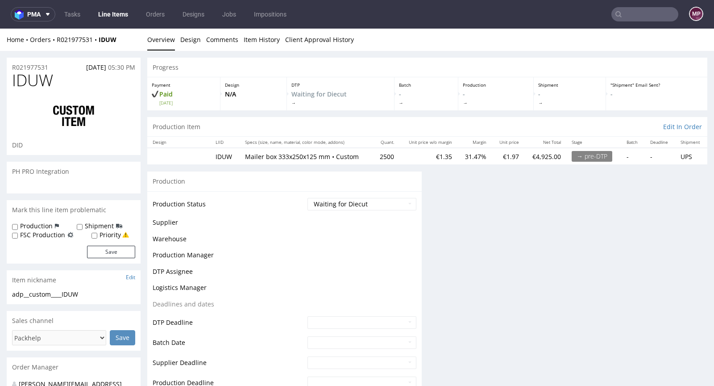
scroll to position [0, 0]
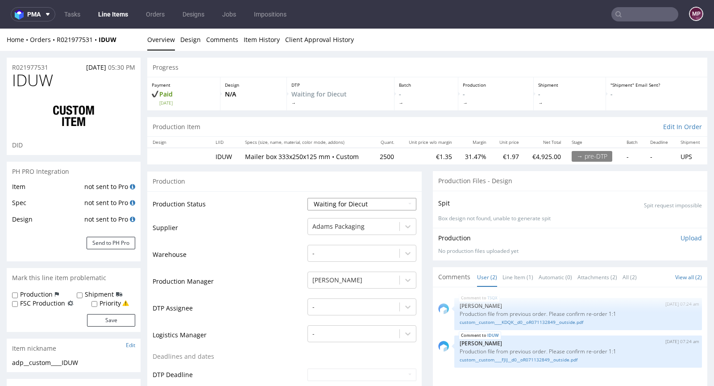
click at [352, 203] on select "Waiting for Artwork Waiting for Diecut Waiting for Mockup Waiting for DTP Waiti…" at bounding box center [361, 204] width 109 height 12
select select "pre_dtp_waiting_for_artwork"
click at [307, 198] on select "Waiting for Artwork Waiting for Diecut Waiting for Mockup Waiting for DTP Waiti…" at bounding box center [361, 204] width 109 height 12
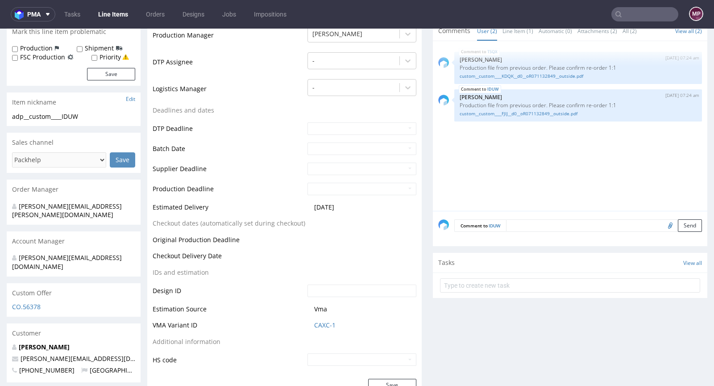
scroll to position [295, 0]
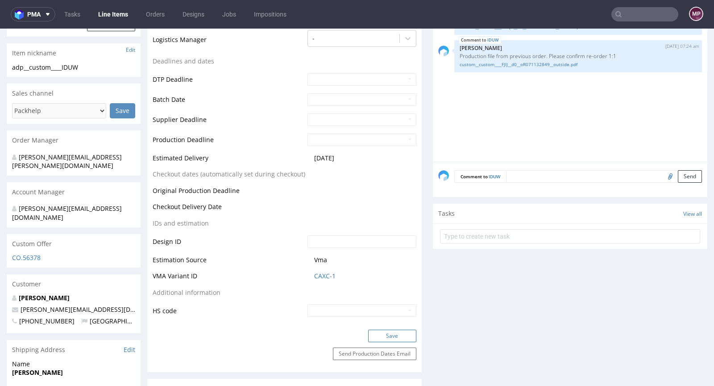
click at [384, 329] on button "Save" at bounding box center [392, 335] width 48 height 12
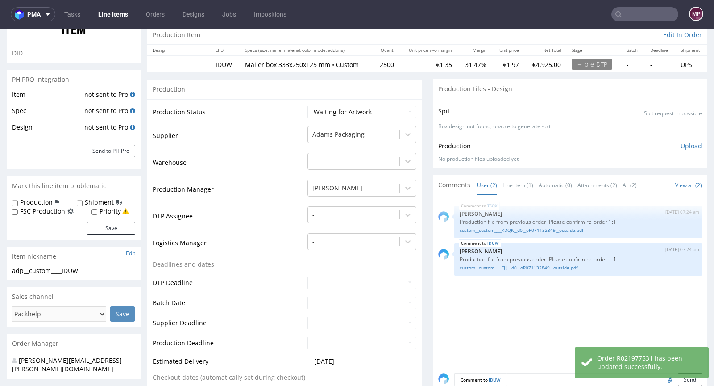
scroll to position [0, 0]
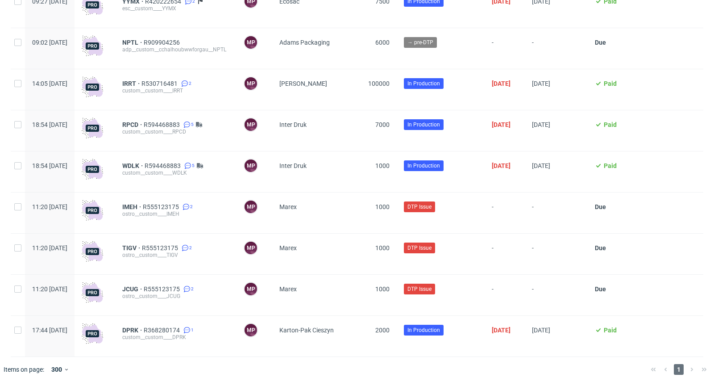
scroll to position [1705, 0]
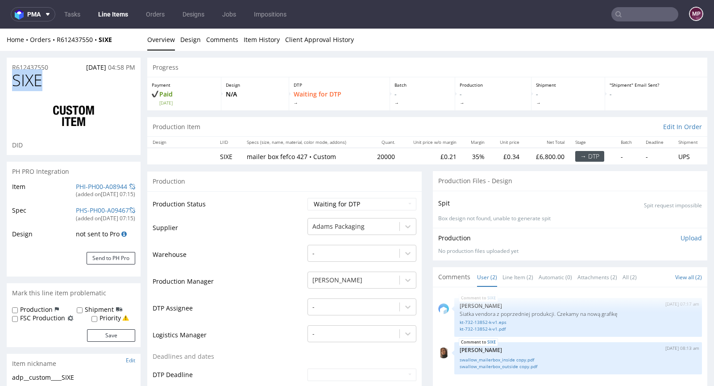
drag, startPoint x: 55, startPoint y: 81, endPoint x: 14, endPoint y: 79, distance: 41.1
click at [14, 79] on h1 "SIXE" at bounding box center [73, 80] width 123 height 18
copy span "SIXE"
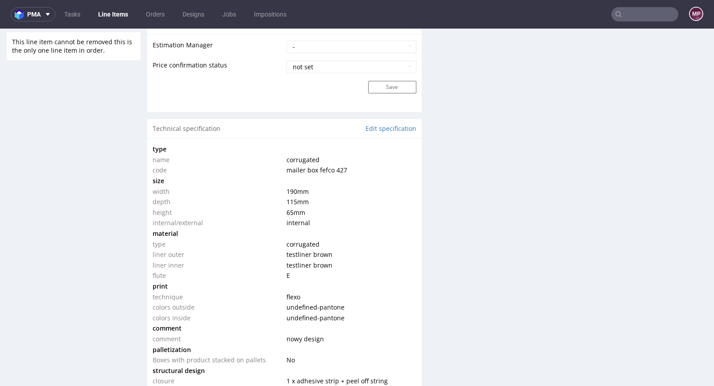
scroll to position [767, 0]
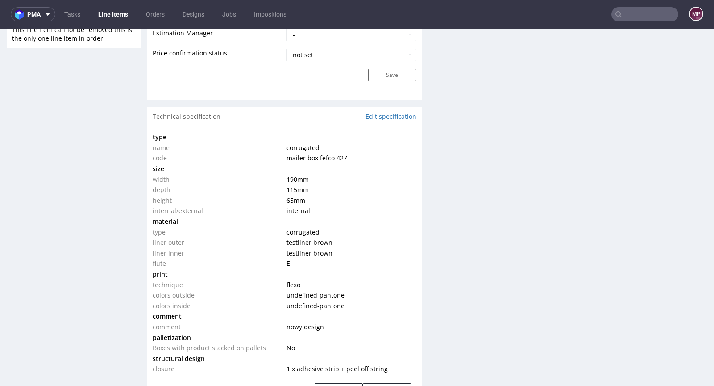
click at [346, 158] on td "mailer box fefco 427" at bounding box center [350, 158] width 132 height 11
drag, startPoint x: 338, startPoint y: 158, endPoint x: 315, endPoint y: 155, distance: 23.4
click at [315, 155] on td "mailer box fefco 427" at bounding box center [350, 158] width 132 height 11
copy span "fefco 427"
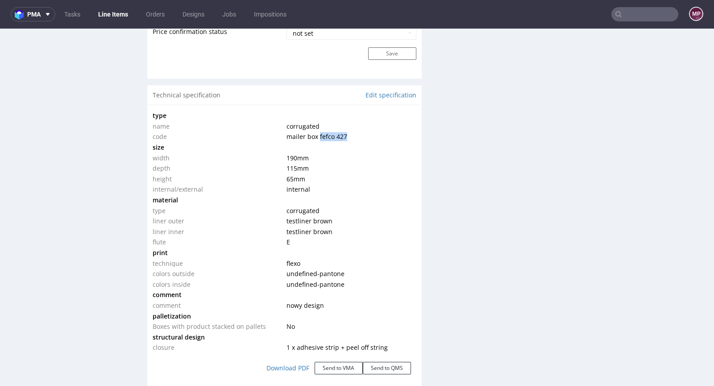
scroll to position [838, 0]
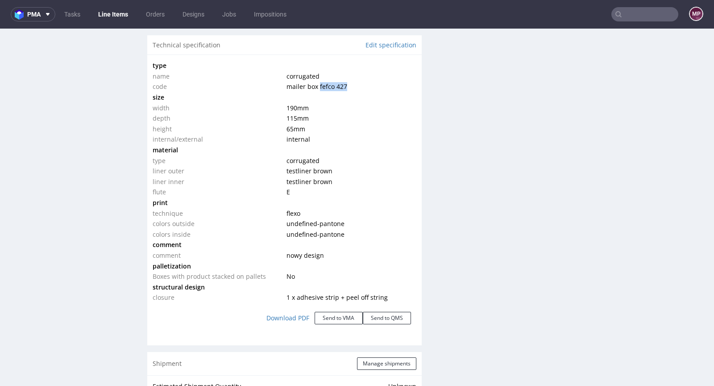
click at [306, 208] on td "flexo" at bounding box center [350, 213] width 132 height 11
drag, startPoint x: 306, startPoint y: 207, endPoint x: 284, endPoint y: 210, distance: 22.5
click at [284, 210] on td "flexo" at bounding box center [350, 213] width 132 height 11
copy span "flexo"
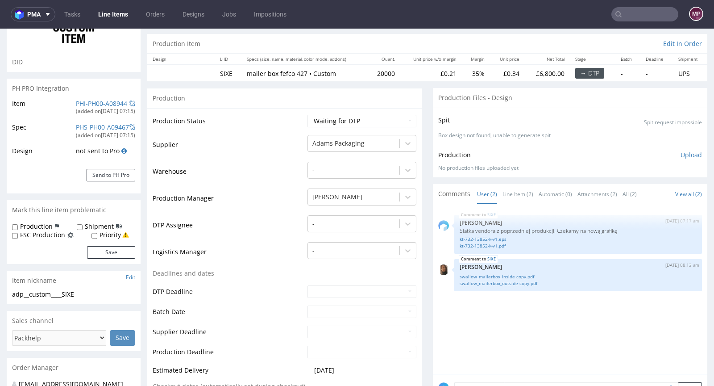
scroll to position [0, 0]
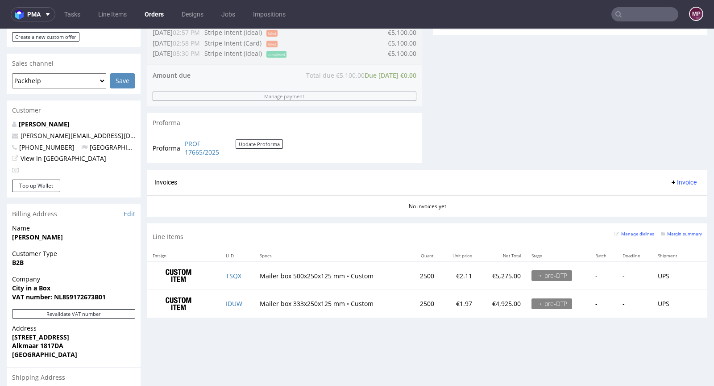
scroll to position [436, 0]
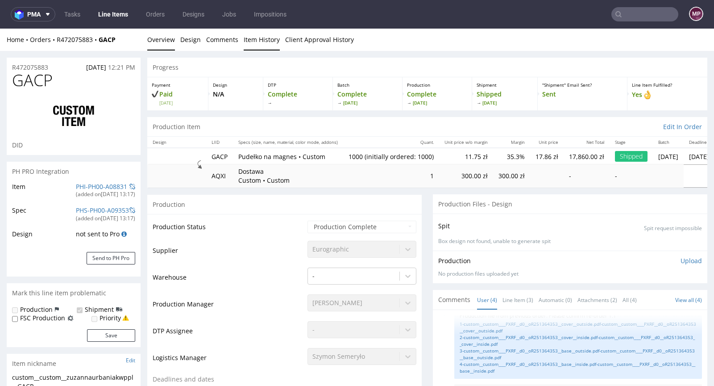
click at [271, 39] on link "Item History" at bounding box center [262, 40] width 36 height 22
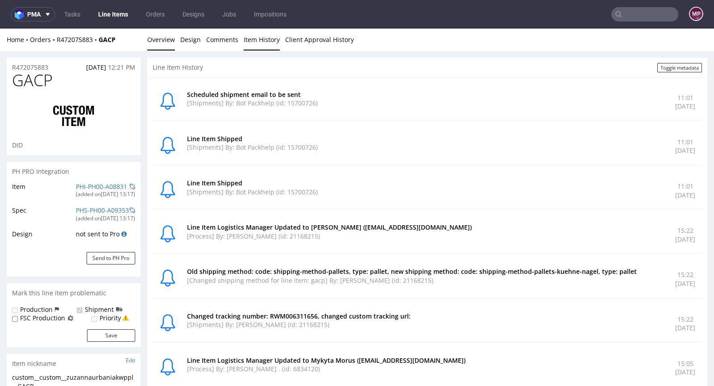
click at [162, 41] on link "Overview" at bounding box center [161, 40] width 28 height 22
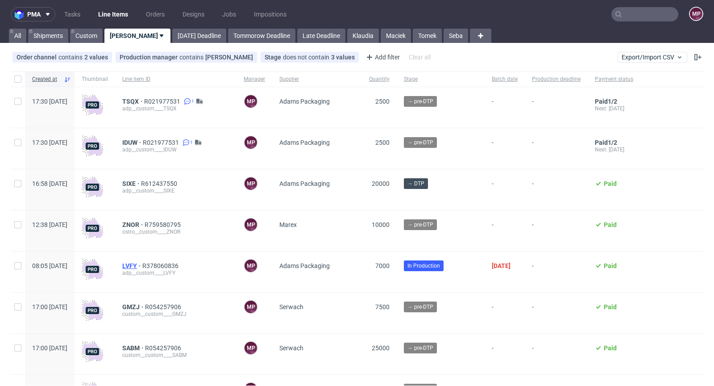
click at [142, 266] on span "LVFY" at bounding box center [132, 265] width 20 height 7
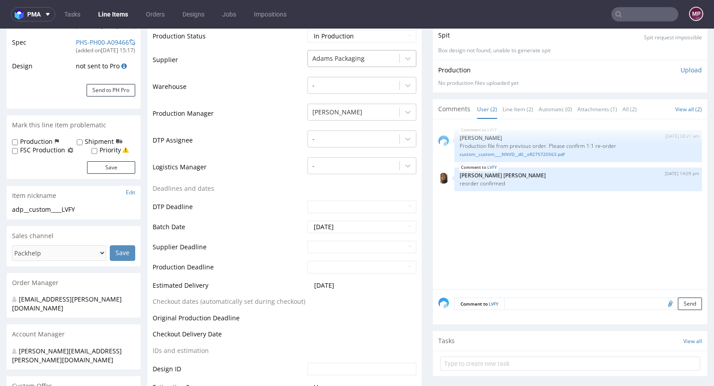
scroll to position [170, 0]
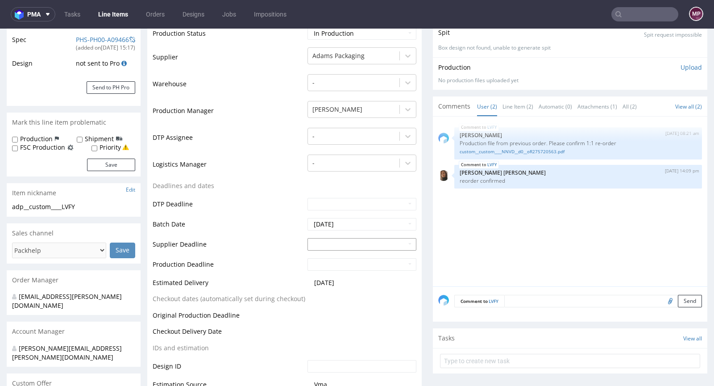
click at [347, 242] on input "text" at bounding box center [361, 244] width 109 height 12
click at [392, 137] on th at bounding box center [394, 135] width 13 height 13
click at [378, 162] on td "5" at bounding box center [380, 162] width 13 height 13
type input "2025-09-05"
click at [348, 259] on input "text" at bounding box center [361, 264] width 109 height 12
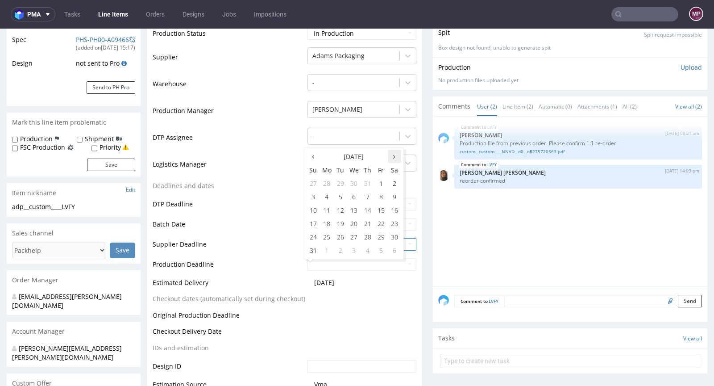
click at [393, 158] on icon at bounding box center [394, 157] width 2 height 6
click at [345, 194] on td "9" at bounding box center [340, 196] width 13 height 13
type input "2025-09-09"
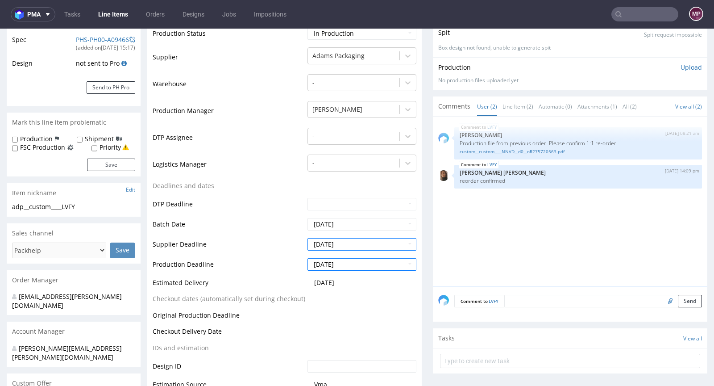
scroll to position [338, 0]
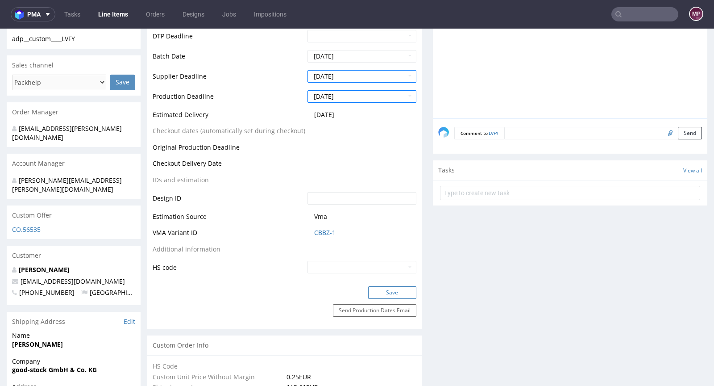
click at [390, 286] on button "Save" at bounding box center [392, 292] width 48 height 12
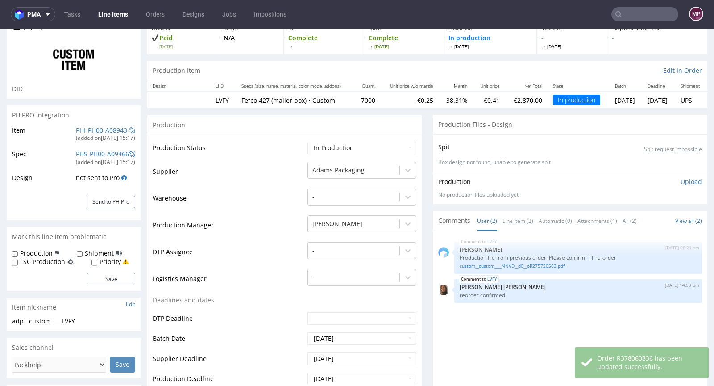
scroll to position [0, 0]
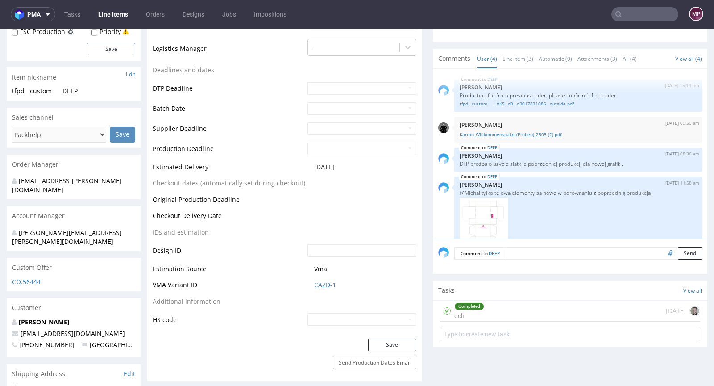
scroll to position [286, 0]
click at [319, 280] on link "CAZD-1" at bounding box center [325, 284] width 22 height 9
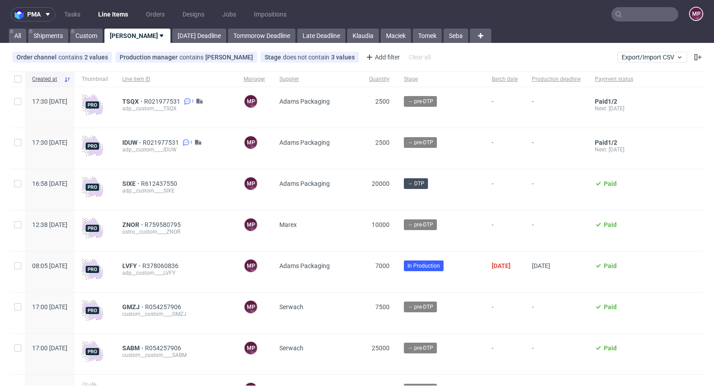
click at [634, 14] on input "text" at bounding box center [644, 14] width 67 height 14
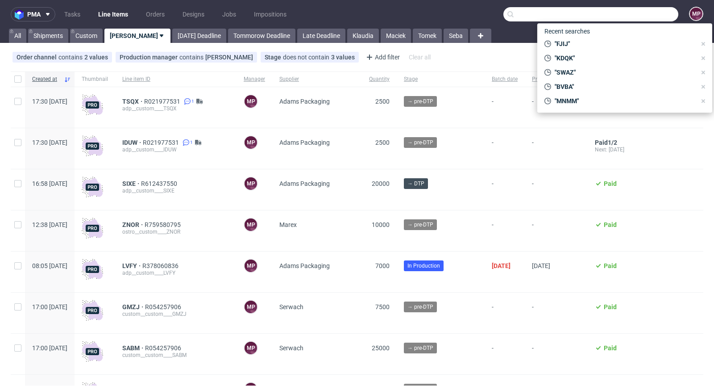
paste input "IBBB"
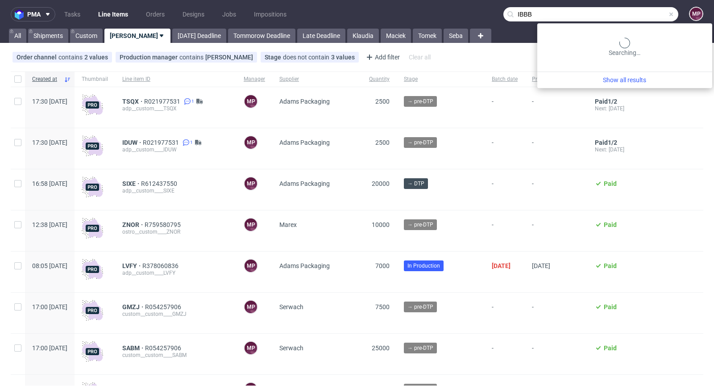
type input "IBBB"
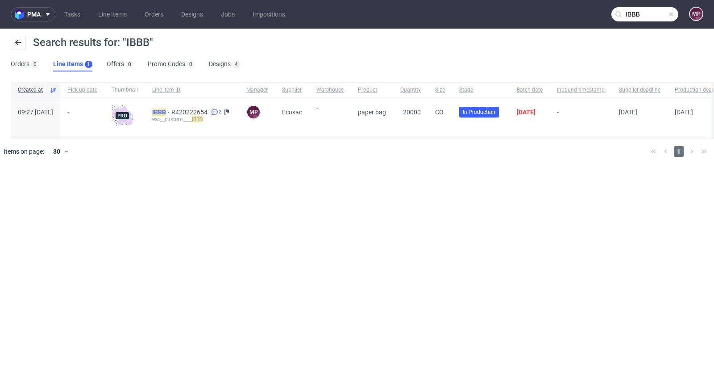
click at [166, 109] on mark "IBBB" at bounding box center [159, 111] width 14 height 7
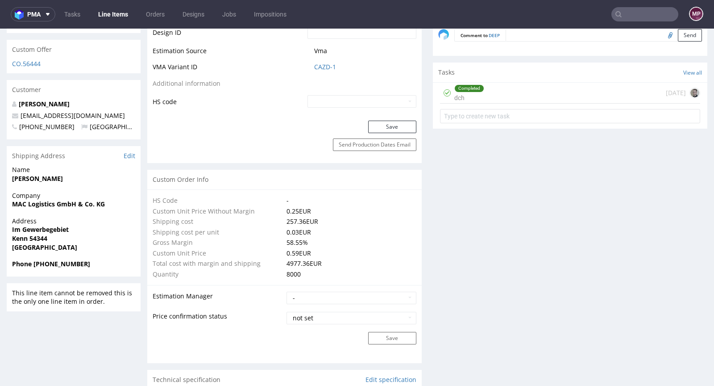
scroll to position [451, 0]
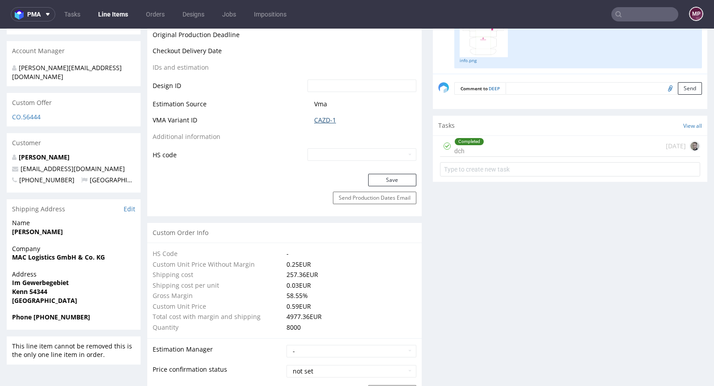
click at [319, 117] on link "CAZD-1" at bounding box center [325, 120] width 22 height 9
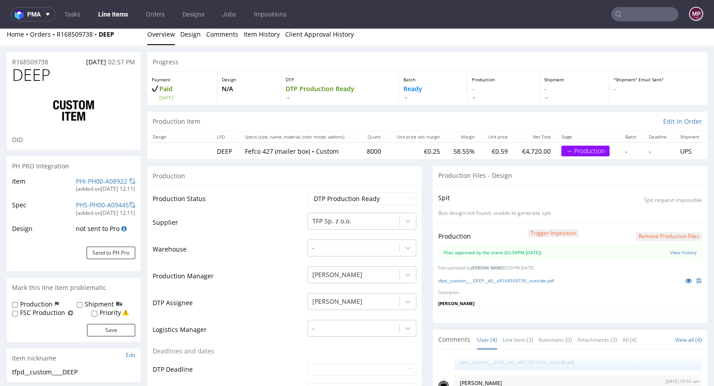
scroll to position [0, 0]
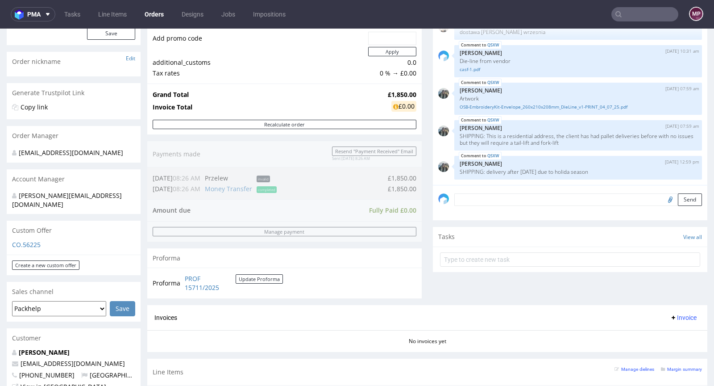
scroll to position [323, 0]
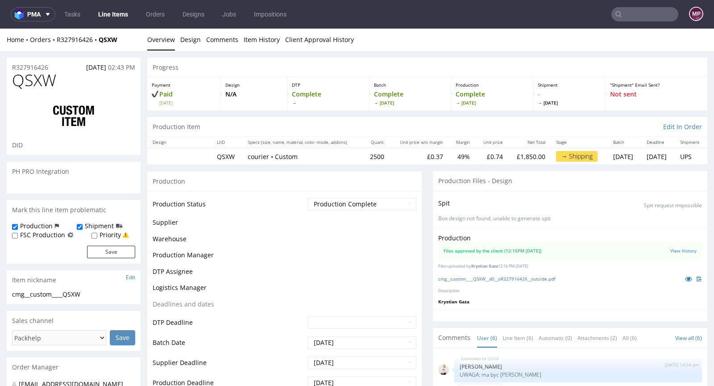
scroll to position [39, 0]
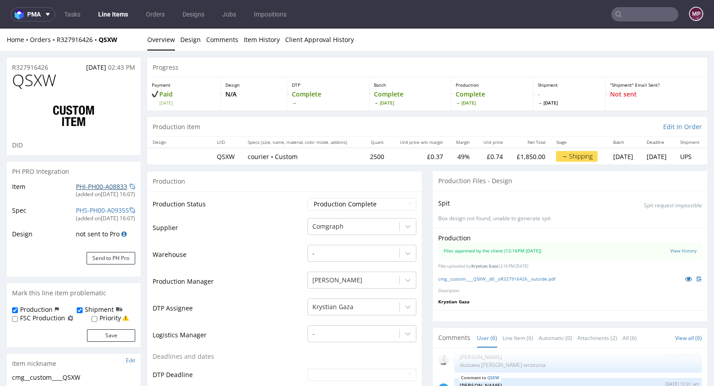
click at [90, 189] on link "PHI-PH00-A08833" at bounding box center [101, 186] width 51 height 8
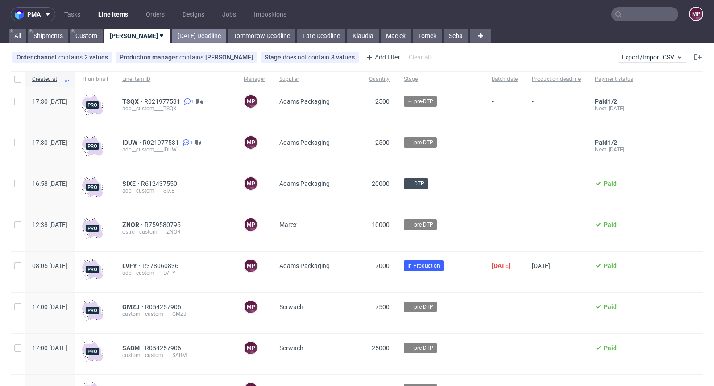
click at [185, 36] on link "[DATE] Deadline" at bounding box center [199, 36] width 54 height 14
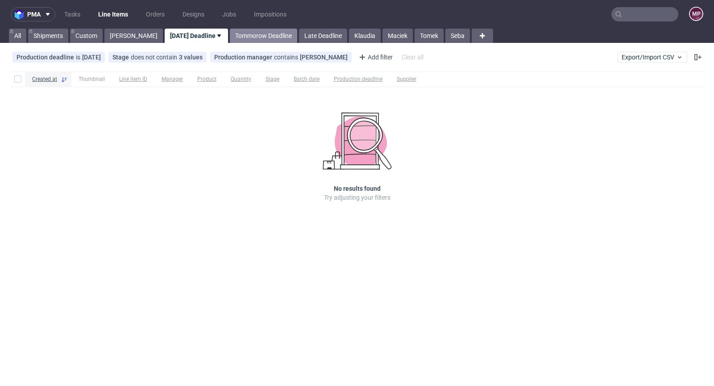
click at [245, 35] on link "Tommorow Deadline" at bounding box center [263, 36] width 67 height 14
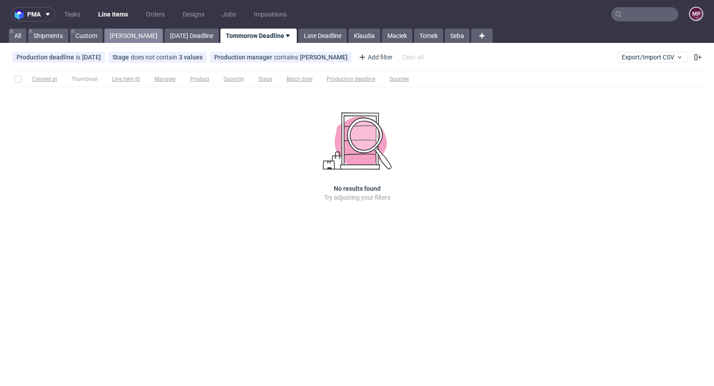
click at [126, 33] on link "Michał P." at bounding box center [133, 36] width 58 height 14
